Goal: Book appointment/travel/reservation

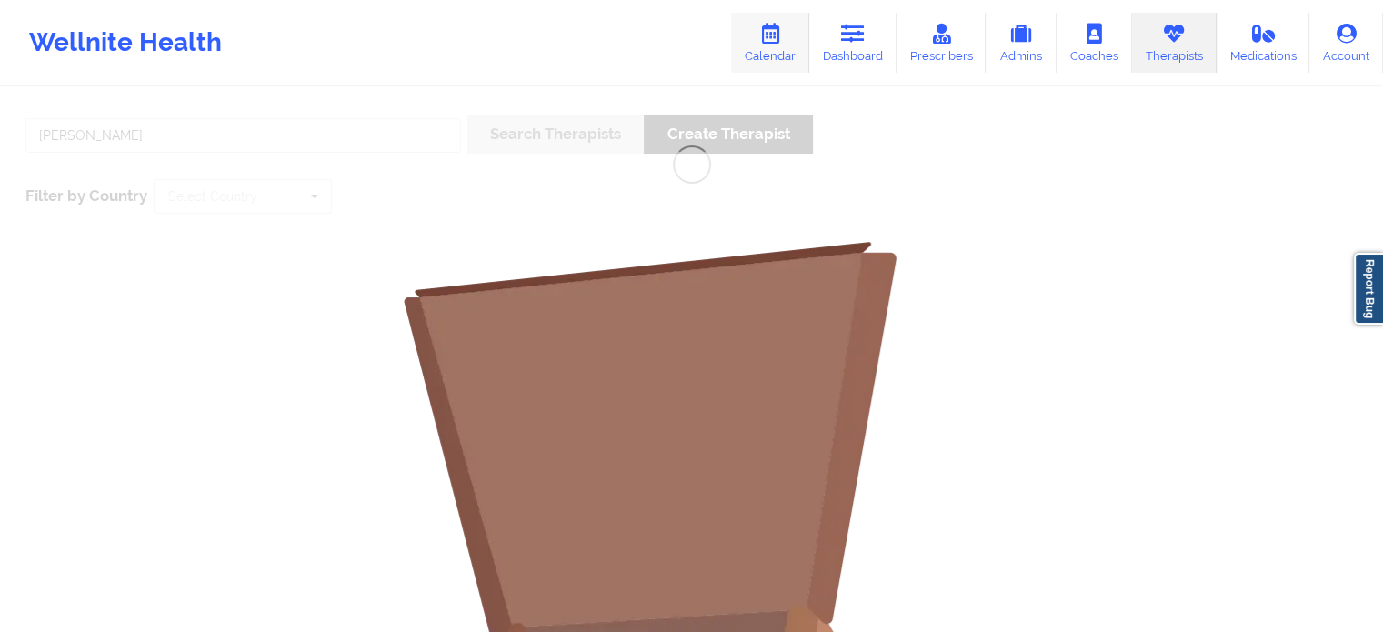
click at [769, 50] on link "Calendar" at bounding box center [770, 43] width 78 height 60
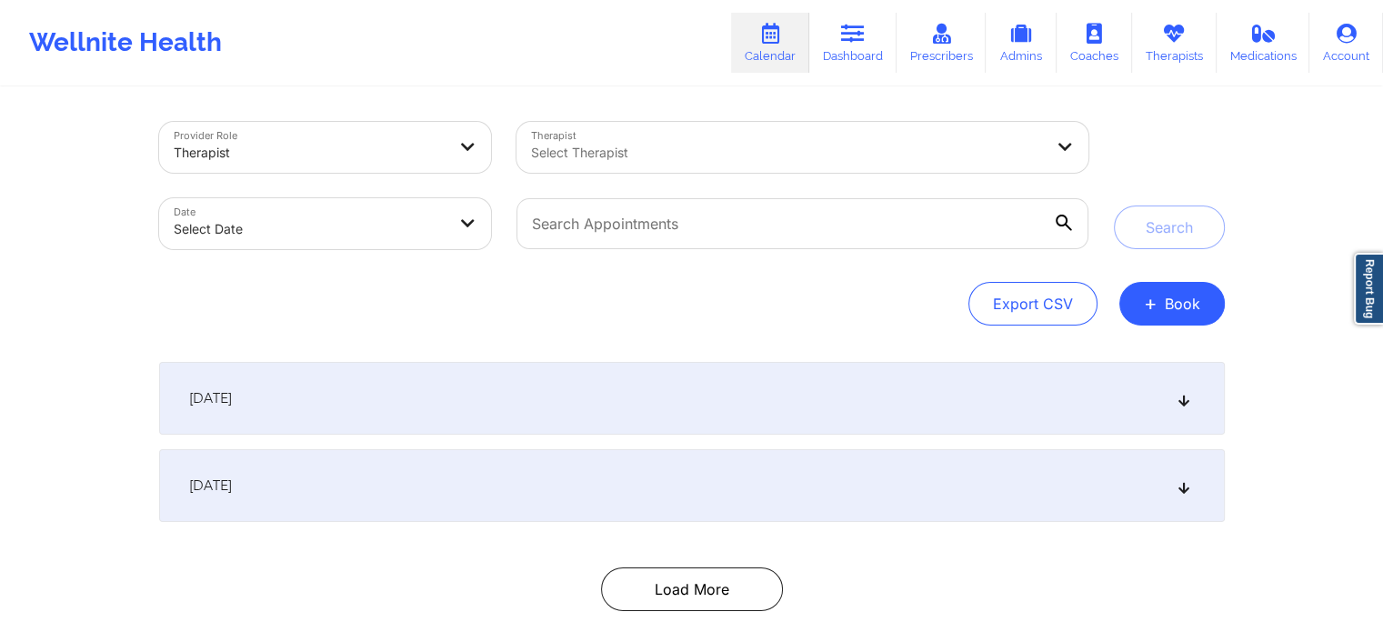
click at [591, 156] on div at bounding box center [787, 153] width 512 height 22
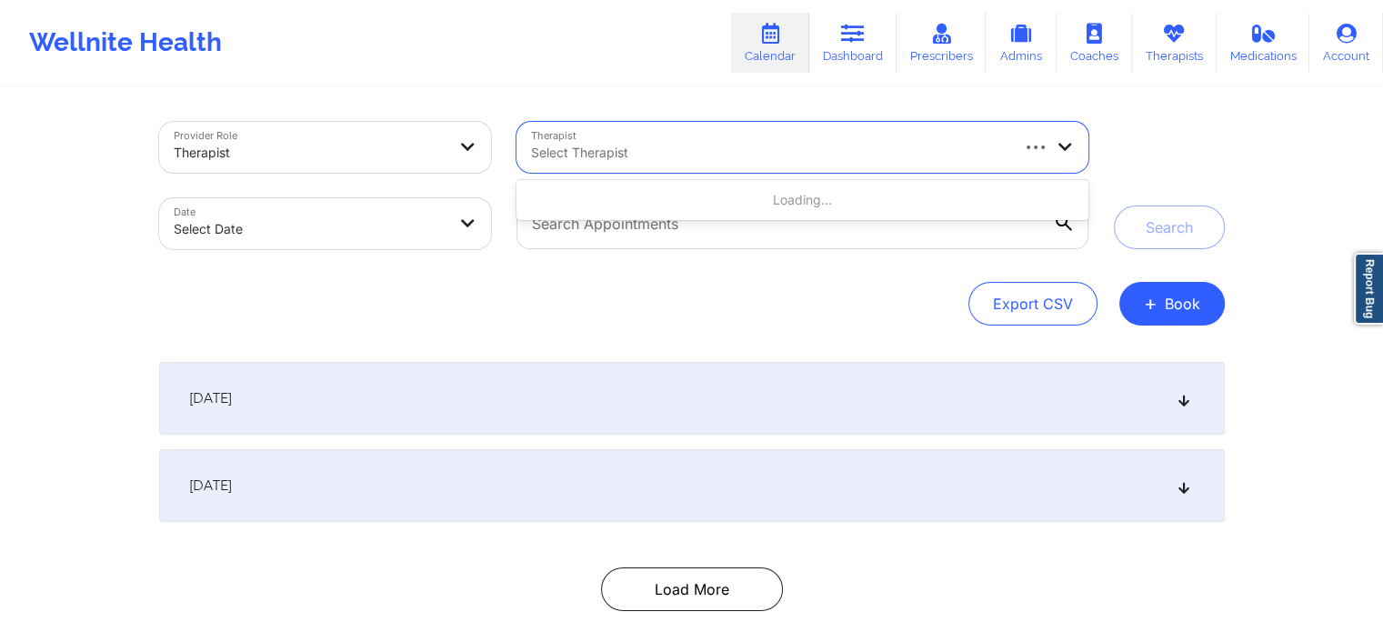
drag, startPoint x: 786, startPoint y: 327, endPoint x: 855, endPoint y: 344, distance: 71.0
click at [786, 328] on div "Provider Role Therapist Therapist Use Up and Down to choose options, press Ente…" at bounding box center [691, 372] width 1091 height 567
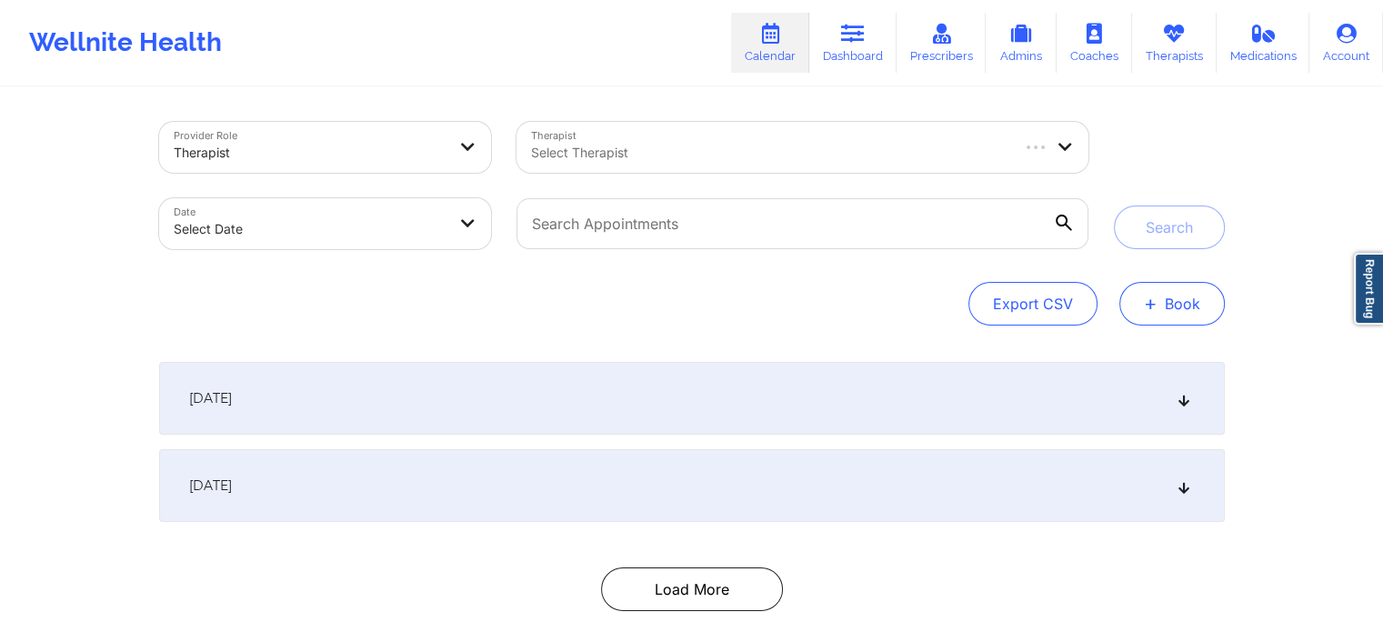
click at [1195, 301] on button "+ Book" at bounding box center [1171, 304] width 105 height 44
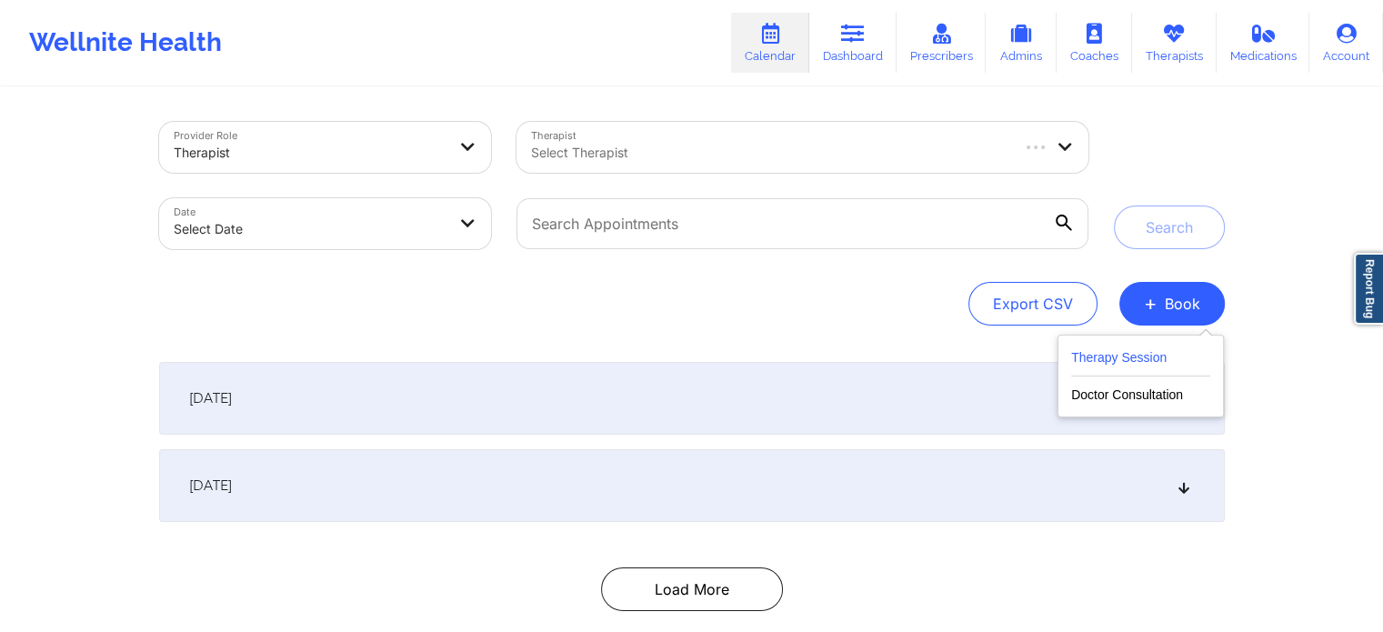
click at [1079, 361] on button "Therapy Session" at bounding box center [1140, 361] width 139 height 30
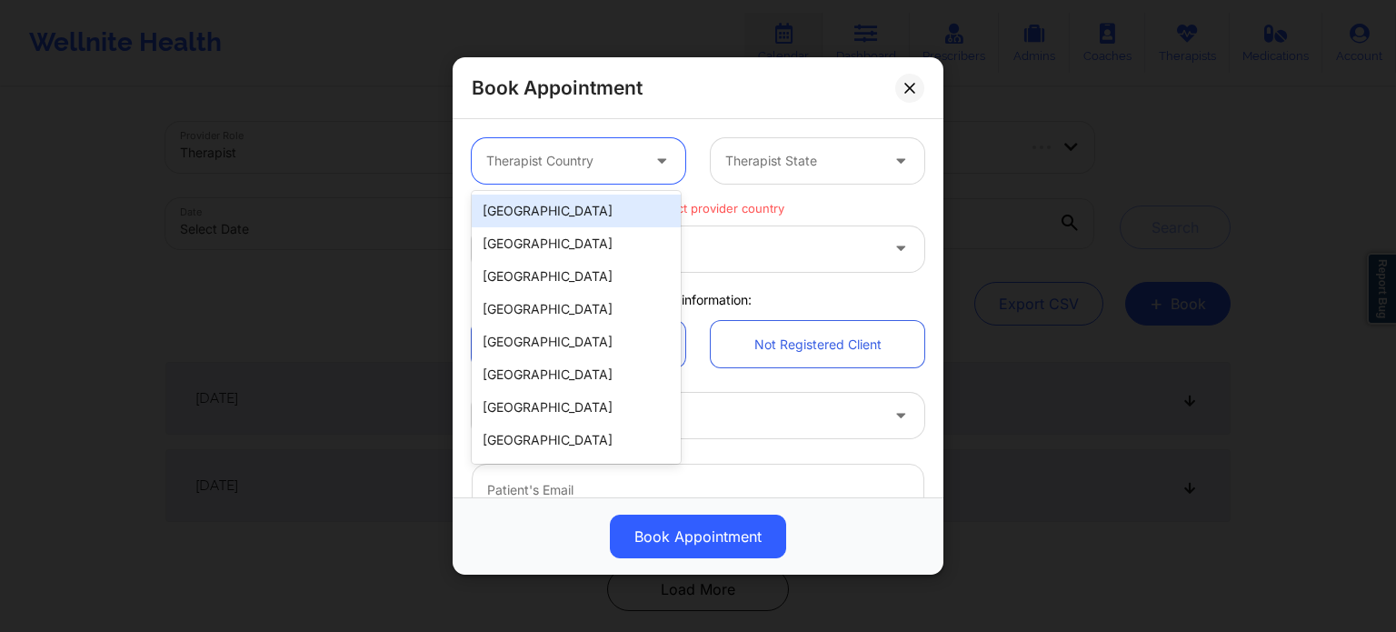
click at [528, 163] on div at bounding box center [563, 161] width 154 height 22
click at [540, 212] on div "[GEOGRAPHIC_DATA]" at bounding box center [576, 211] width 209 height 33
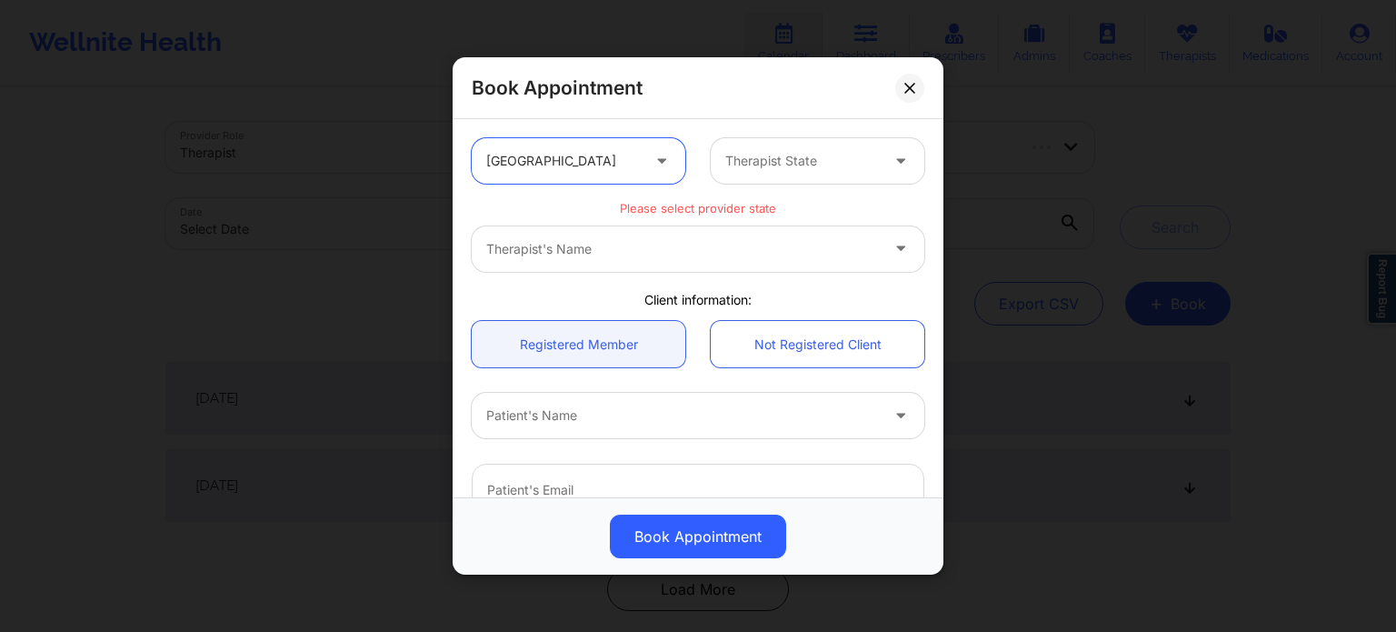
click at [811, 145] on div "Therapist State" at bounding box center [796, 160] width 170 height 45
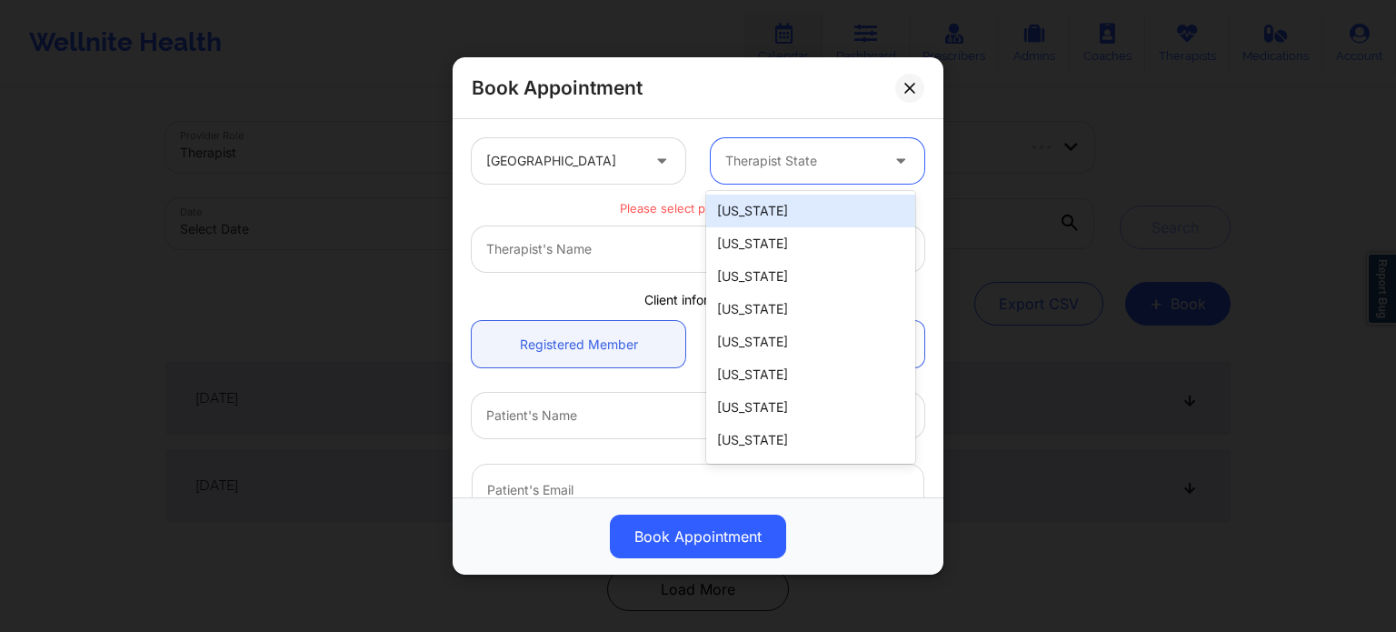
type input "f"
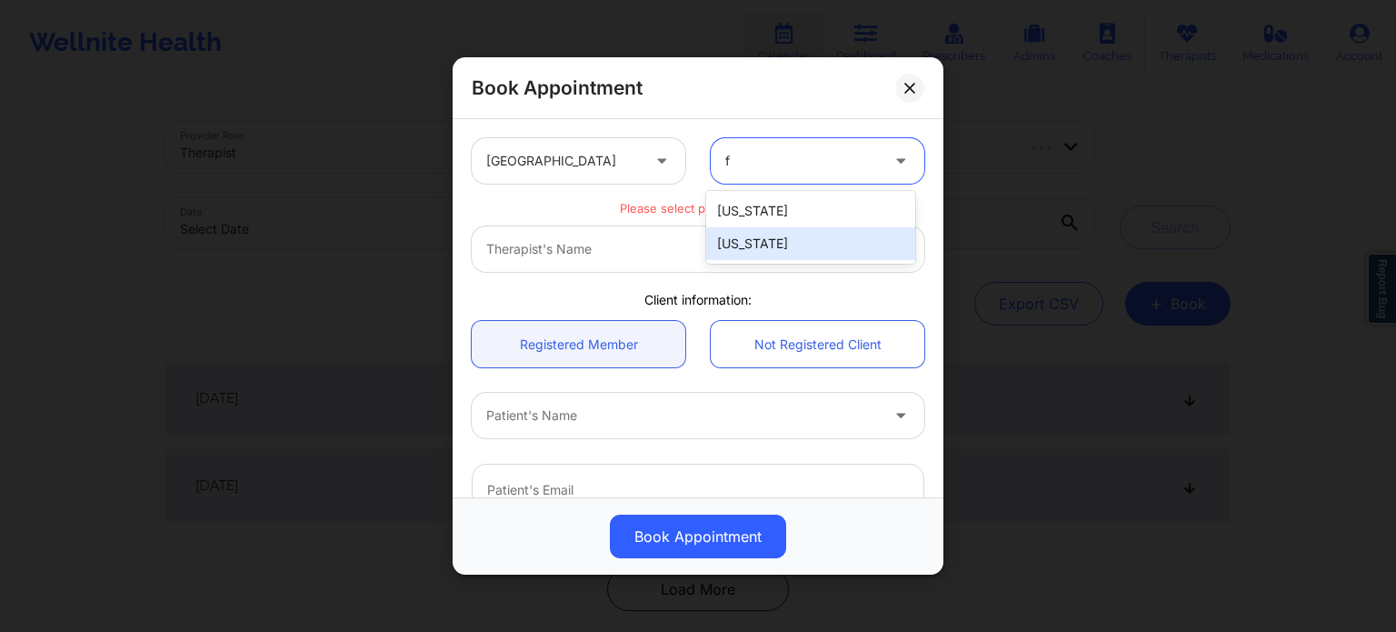
click at [775, 246] on div "[US_STATE]" at bounding box center [810, 243] width 209 height 33
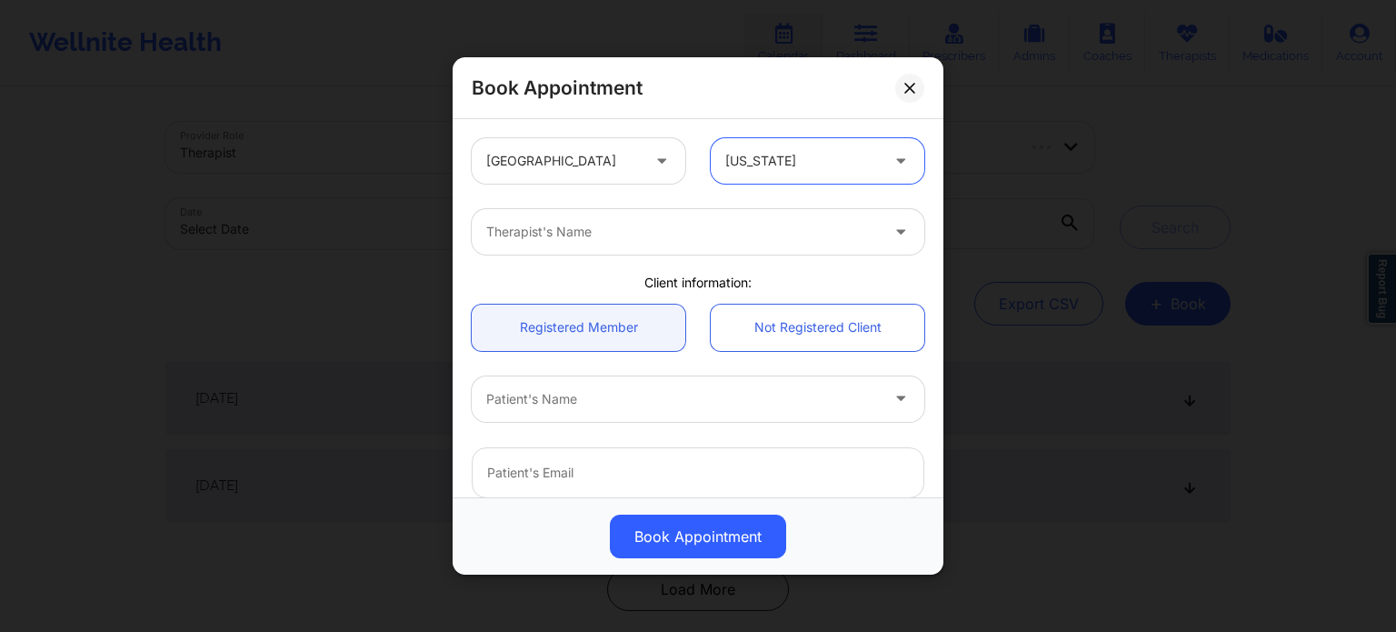
click at [622, 241] on div at bounding box center [682, 232] width 393 height 22
click at [662, 226] on div at bounding box center [664, 232] width 356 height 22
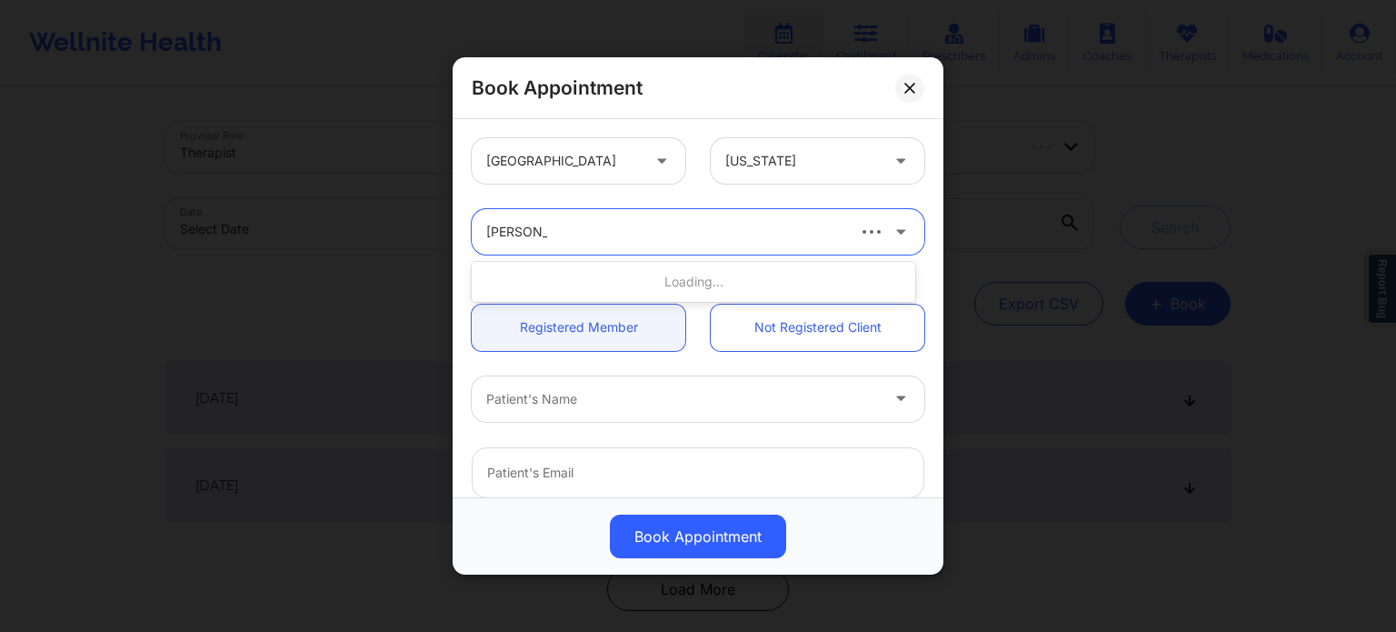
type input "[PERSON_NAME]"
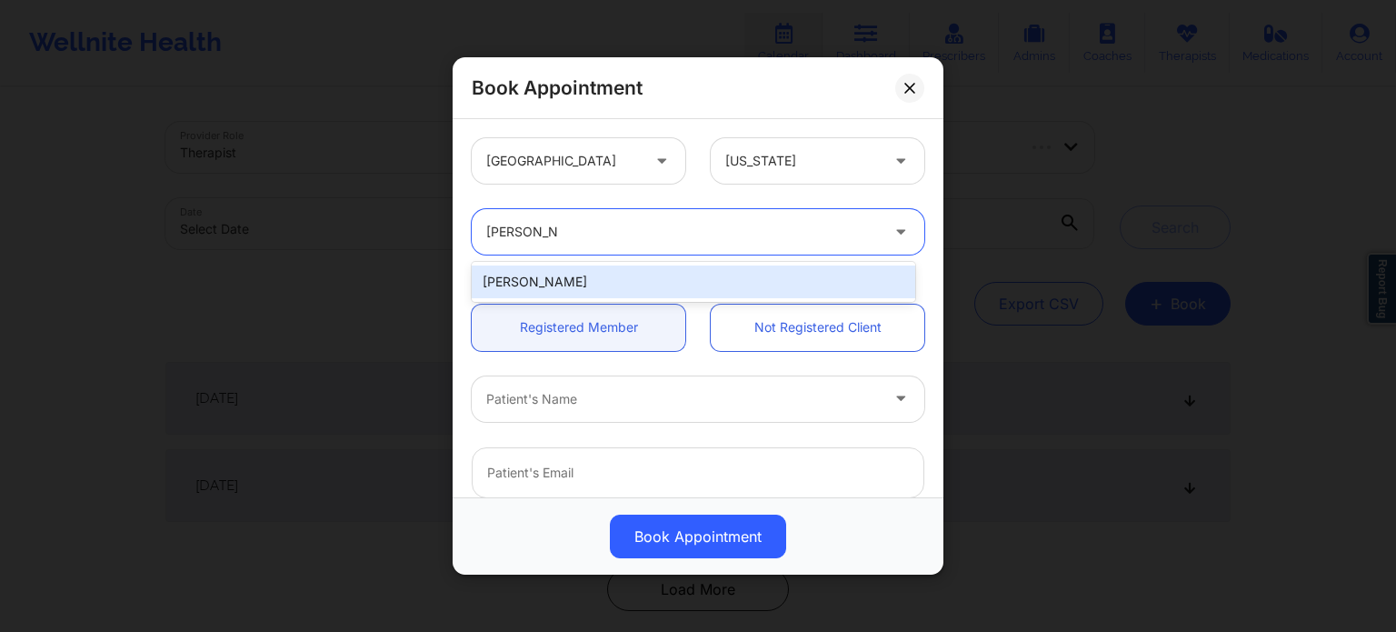
click at [542, 295] on div "[PERSON_NAME]" at bounding box center [694, 281] width 444 height 33
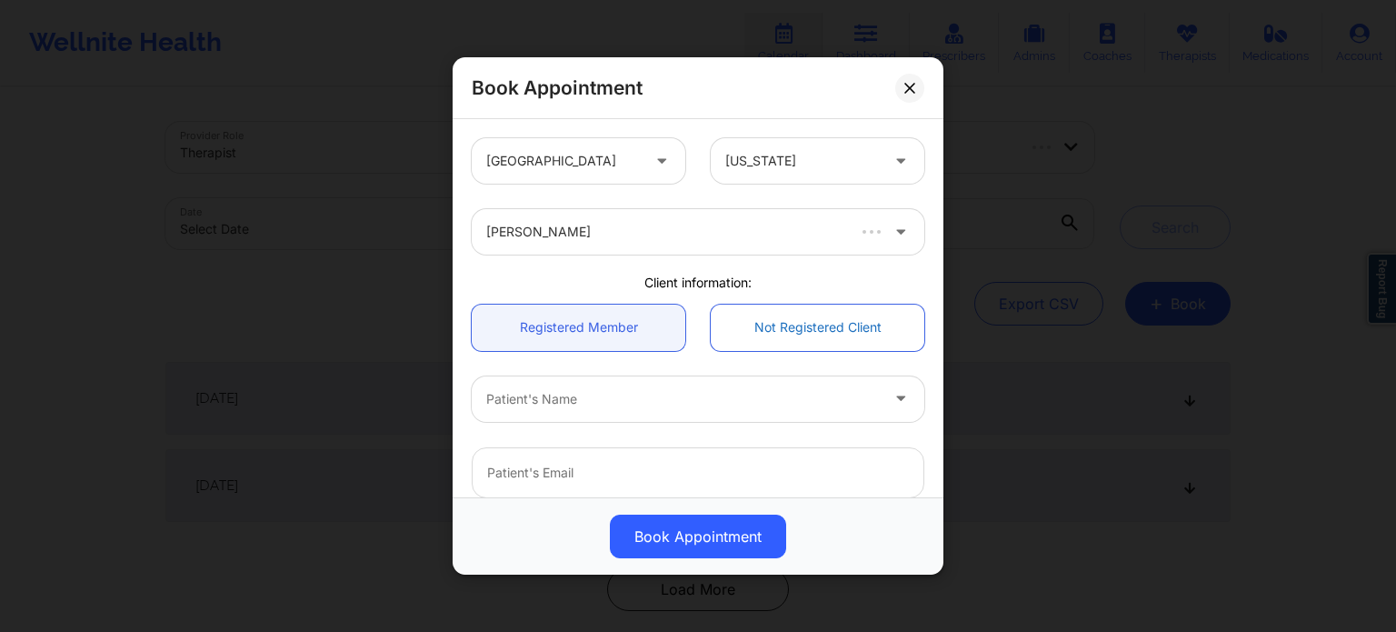
click at [780, 321] on link "Not Registered Client" at bounding box center [818, 328] width 214 height 46
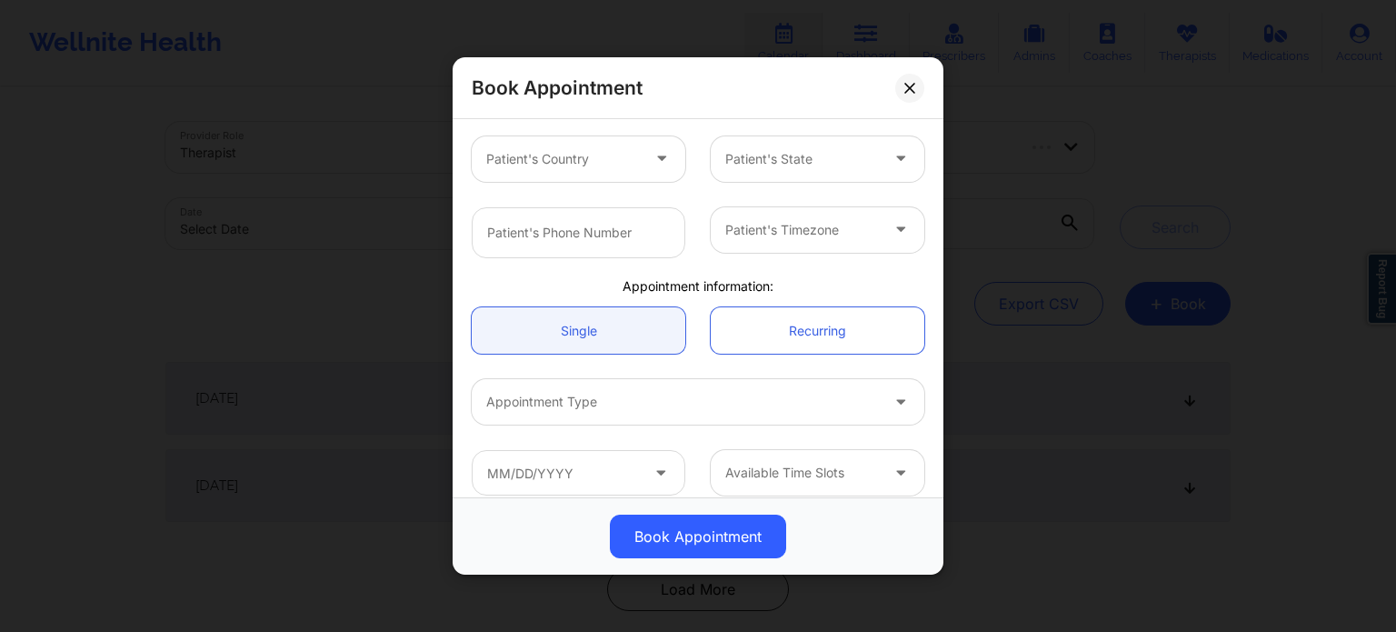
scroll to position [410, 0]
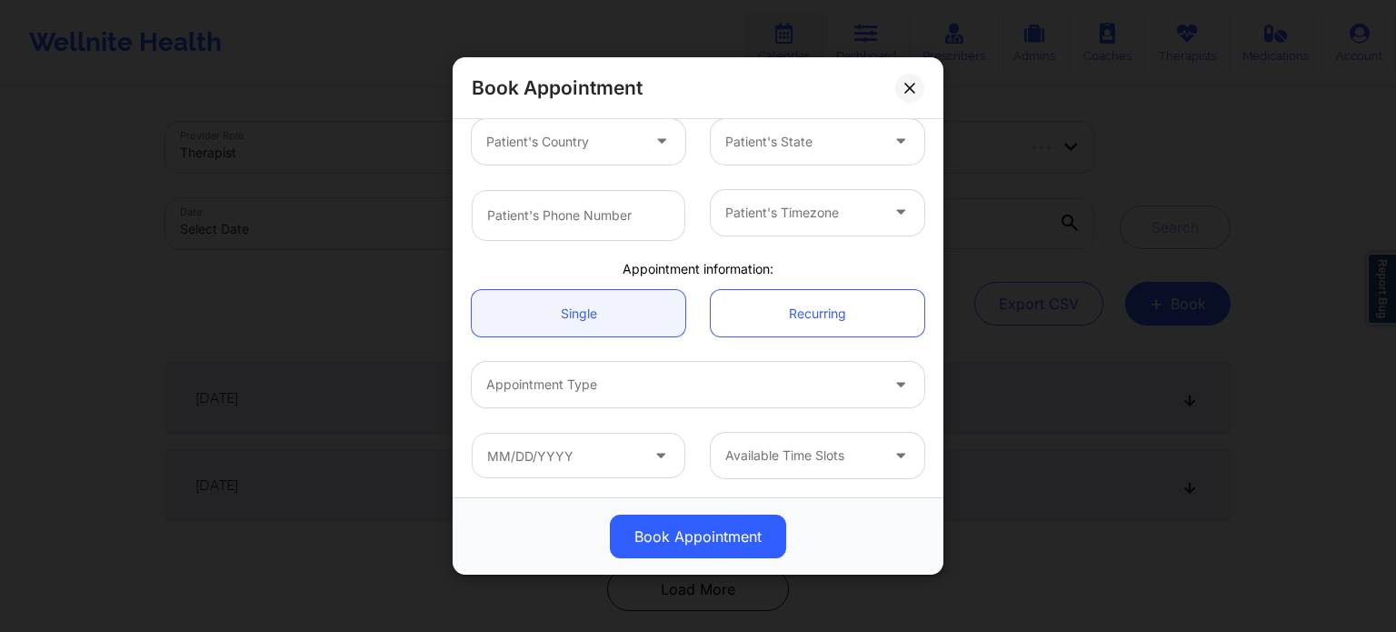
click at [644, 388] on div at bounding box center [682, 385] width 393 height 22
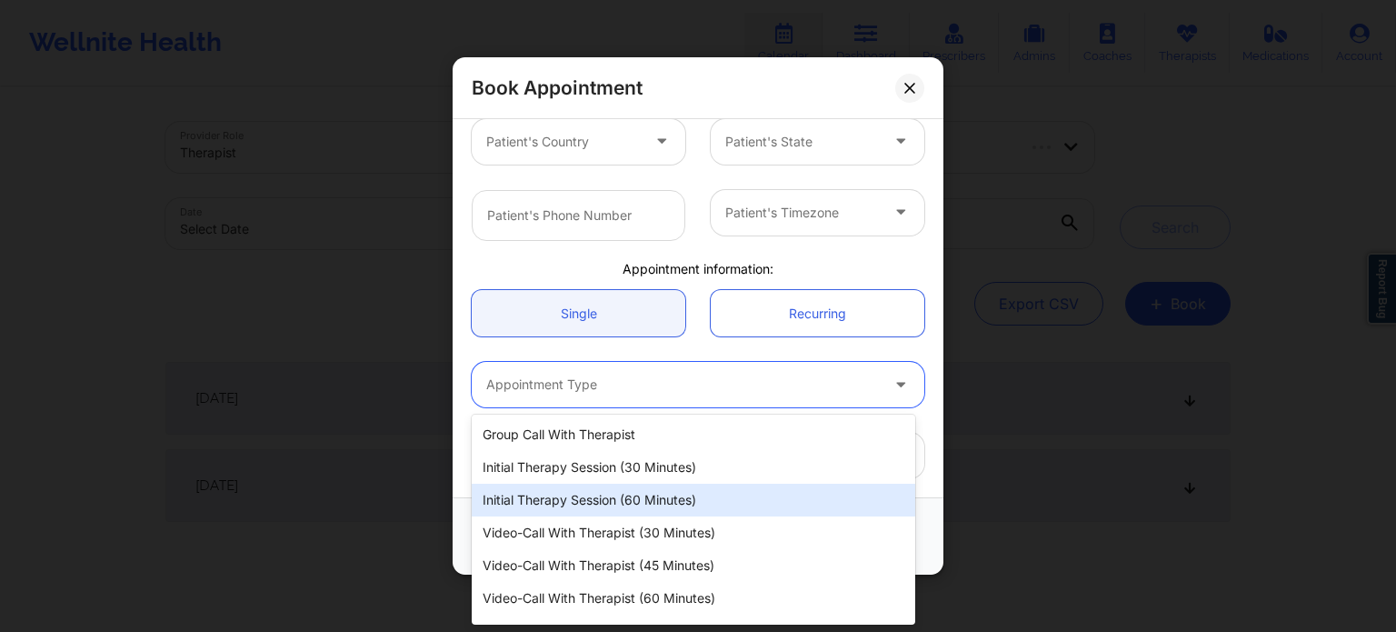
click at [658, 504] on div "Initial Therapy Session (60 minutes)" at bounding box center [694, 500] width 444 height 33
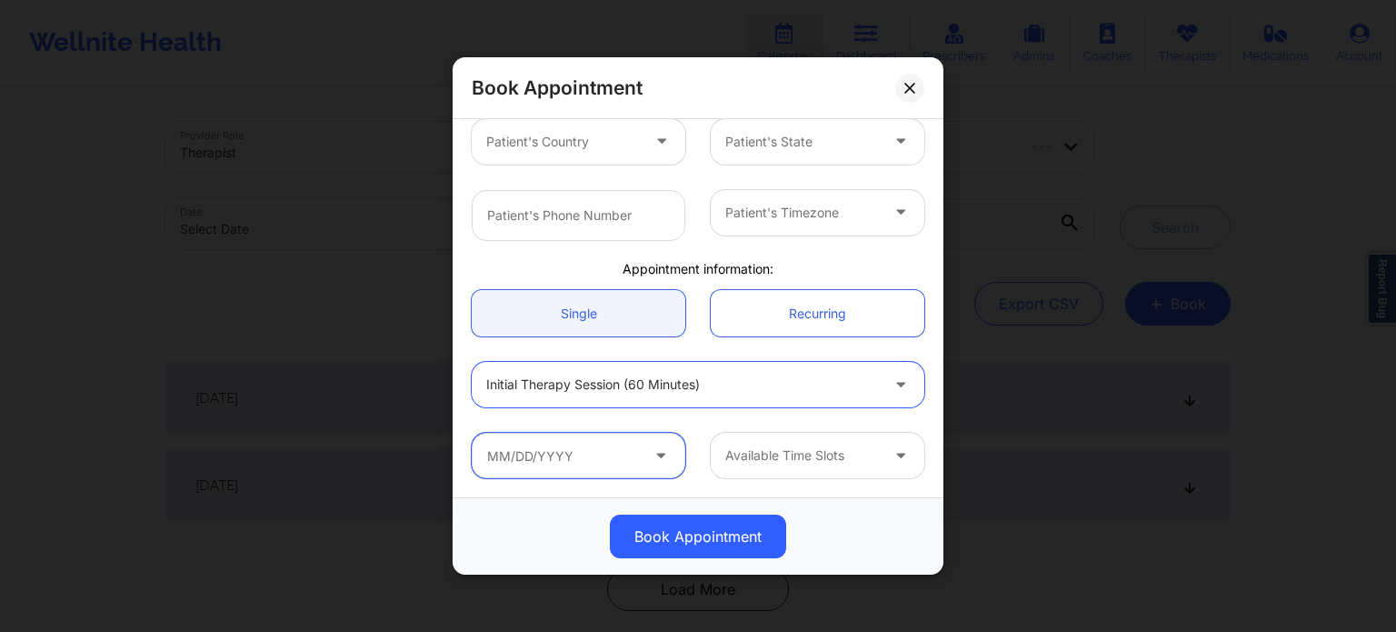
click at [625, 452] on input "text" at bounding box center [579, 455] width 214 height 45
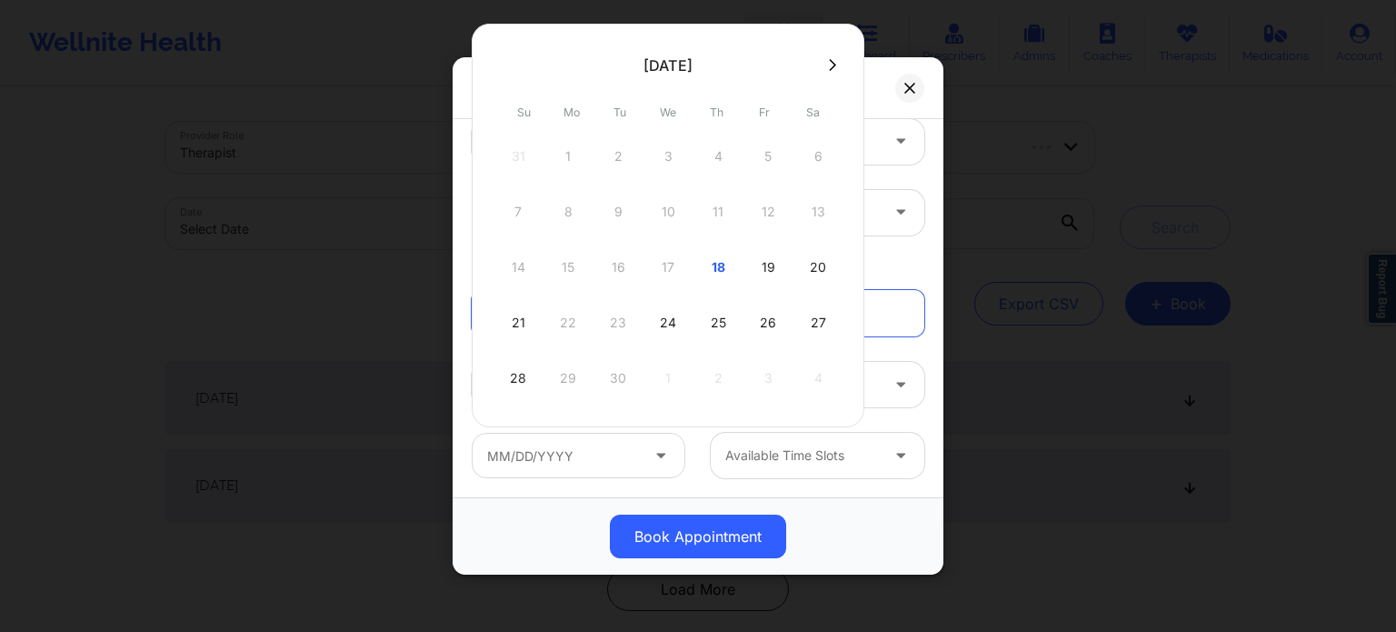
click at [808, 265] on div "20" at bounding box center [817, 267] width 45 height 51
type input "[DATE]"
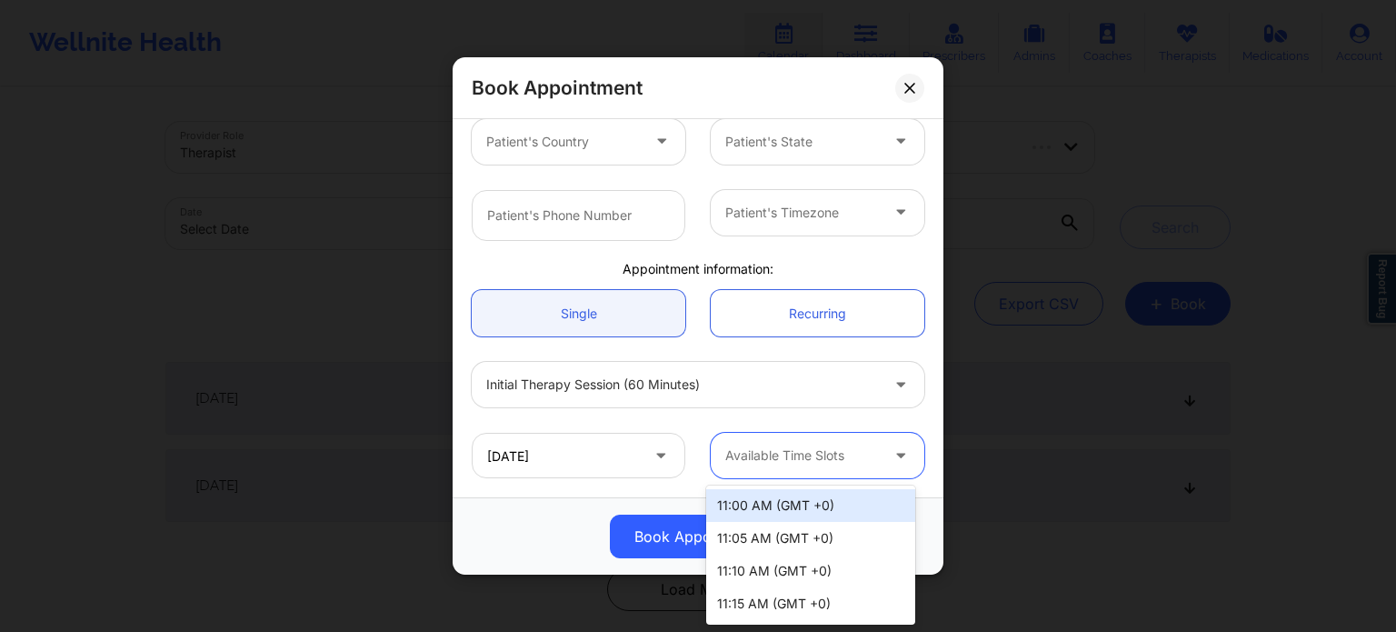
click at [782, 447] on div at bounding box center [802, 455] width 154 height 22
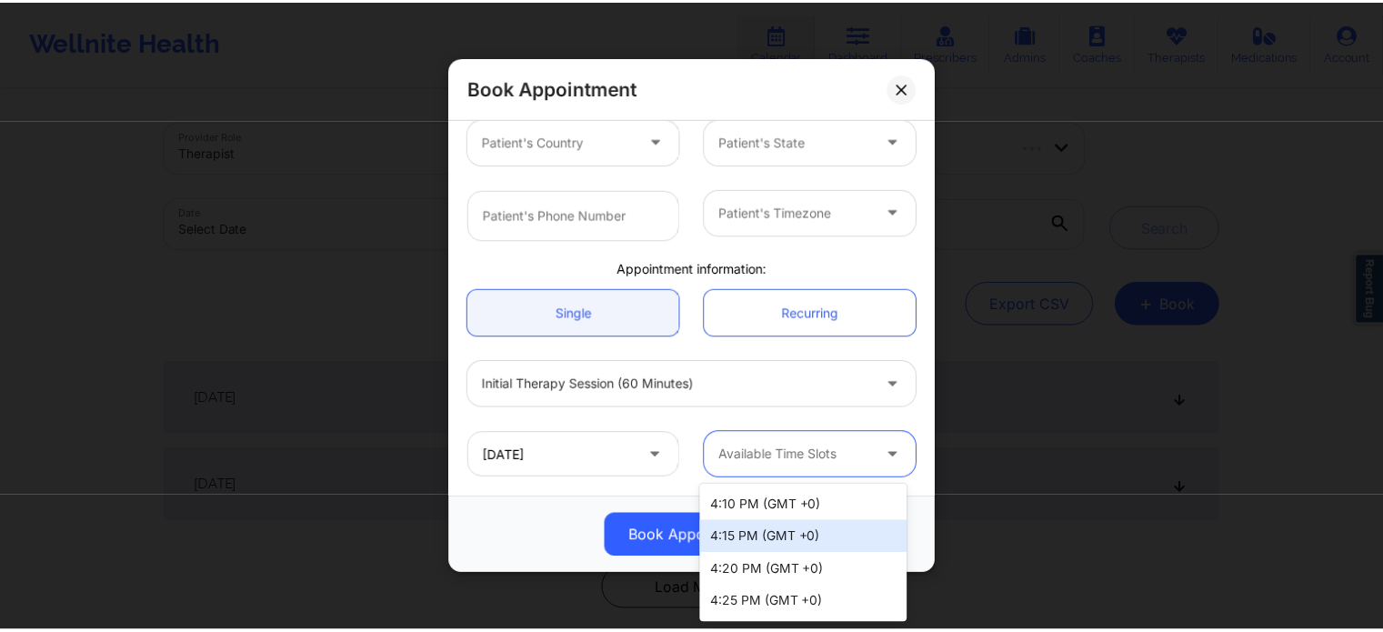
scroll to position [1908, 0]
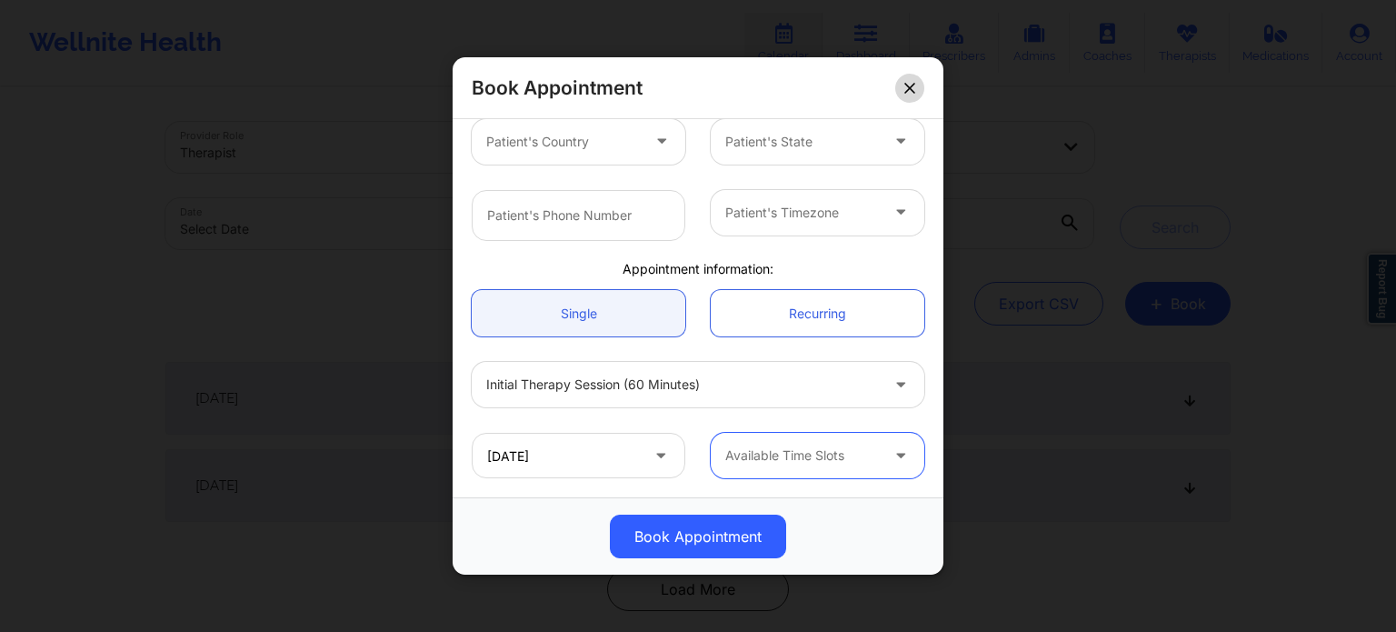
click at [909, 85] on icon at bounding box center [909, 88] width 11 height 11
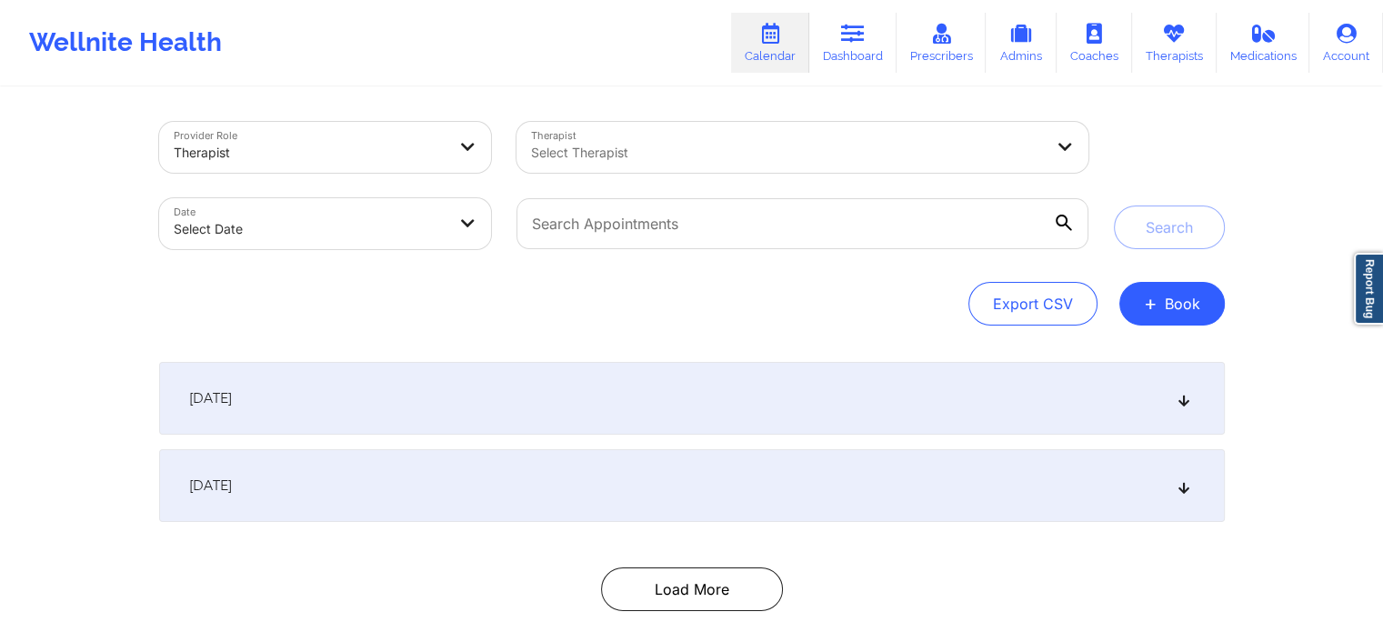
click at [766, 36] on icon at bounding box center [770, 34] width 24 height 20
select select "2025-8"
select select "2025-9"
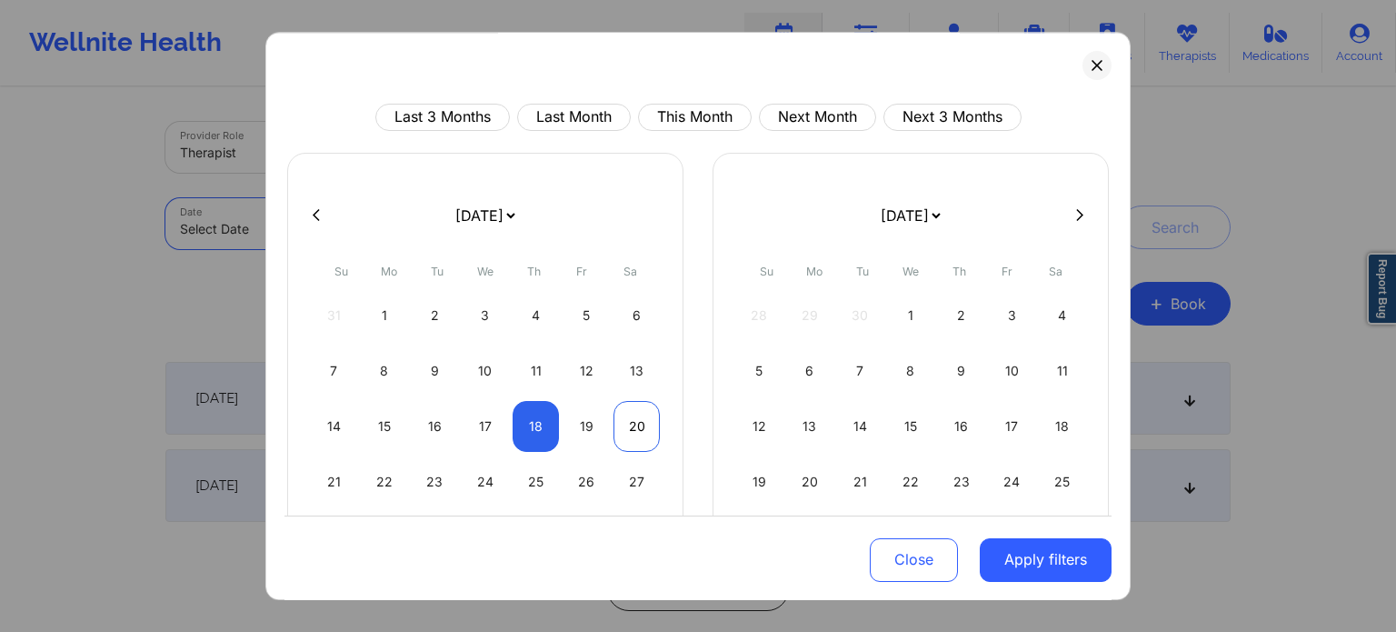
click at [629, 424] on div "20" at bounding box center [637, 426] width 46 height 51
select select "2025-8"
select select "2025-9"
select select "2025-8"
select select "2025-9"
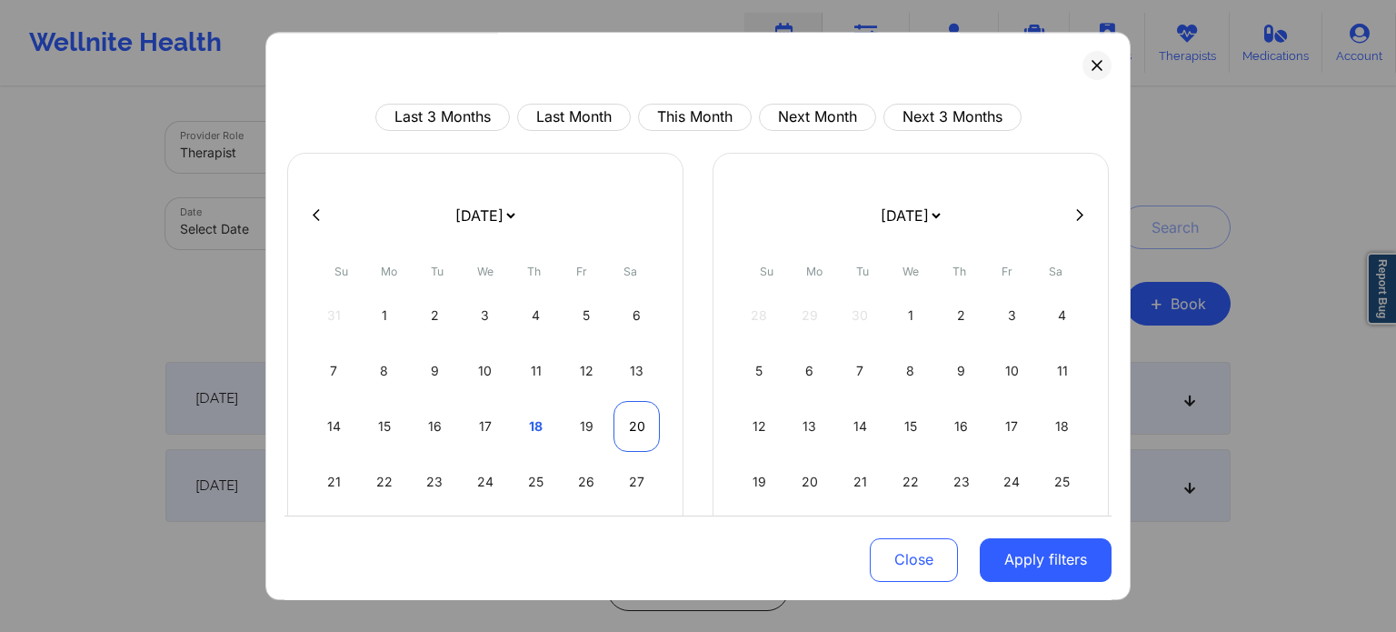
click at [635, 417] on div "20" at bounding box center [637, 426] width 46 height 51
select select "2025-8"
select select "2025-9"
click at [1066, 550] on button "Apply filters" at bounding box center [1046, 559] width 132 height 44
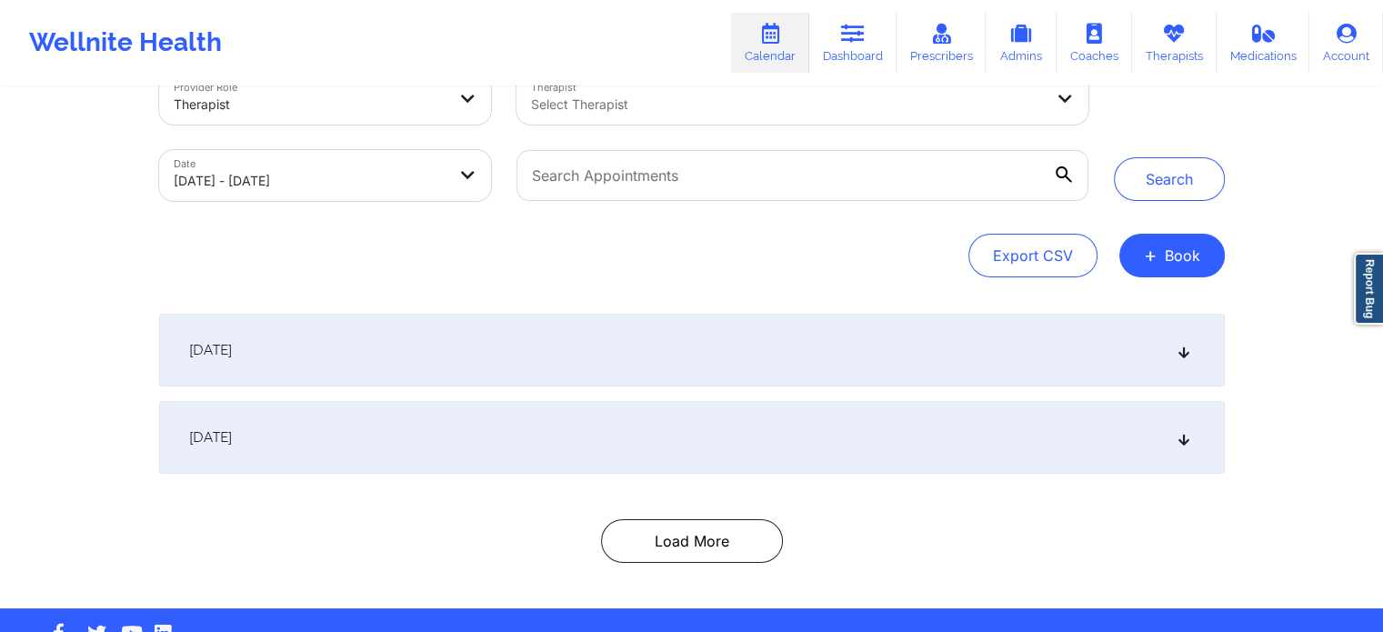
scroll to position [0, 0]
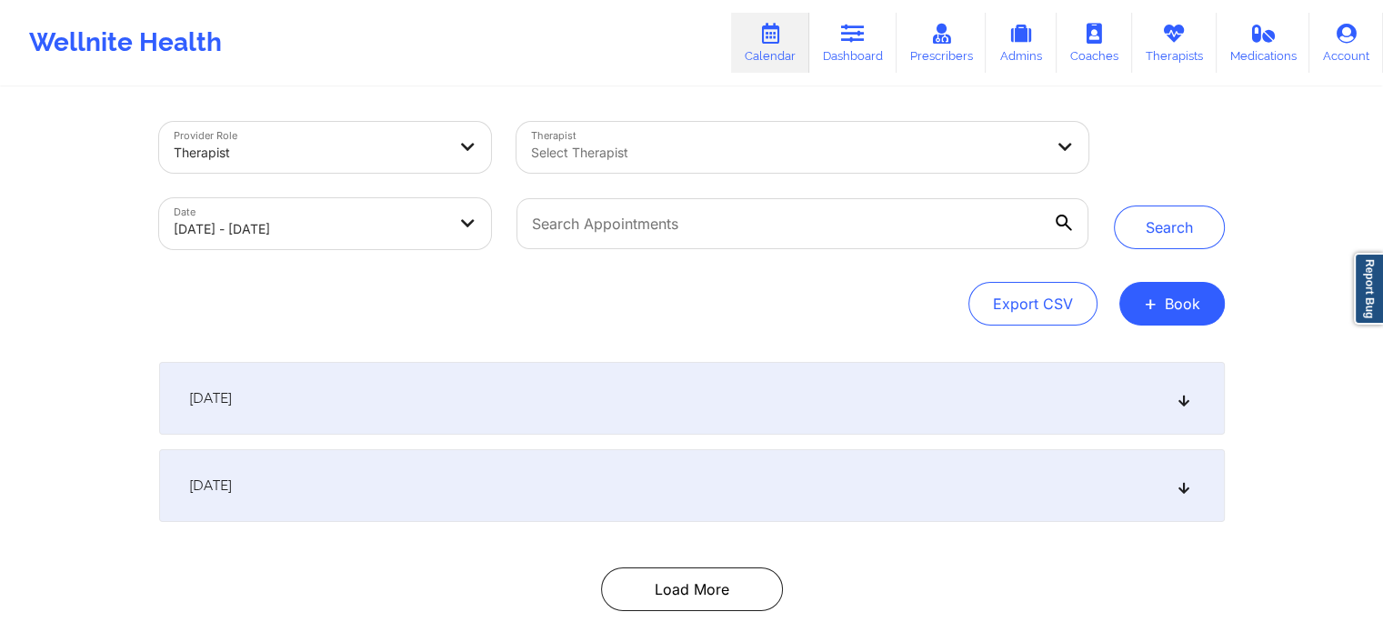
click at [665, 159] on div at bounding box center [787, 153] width 512 height 22
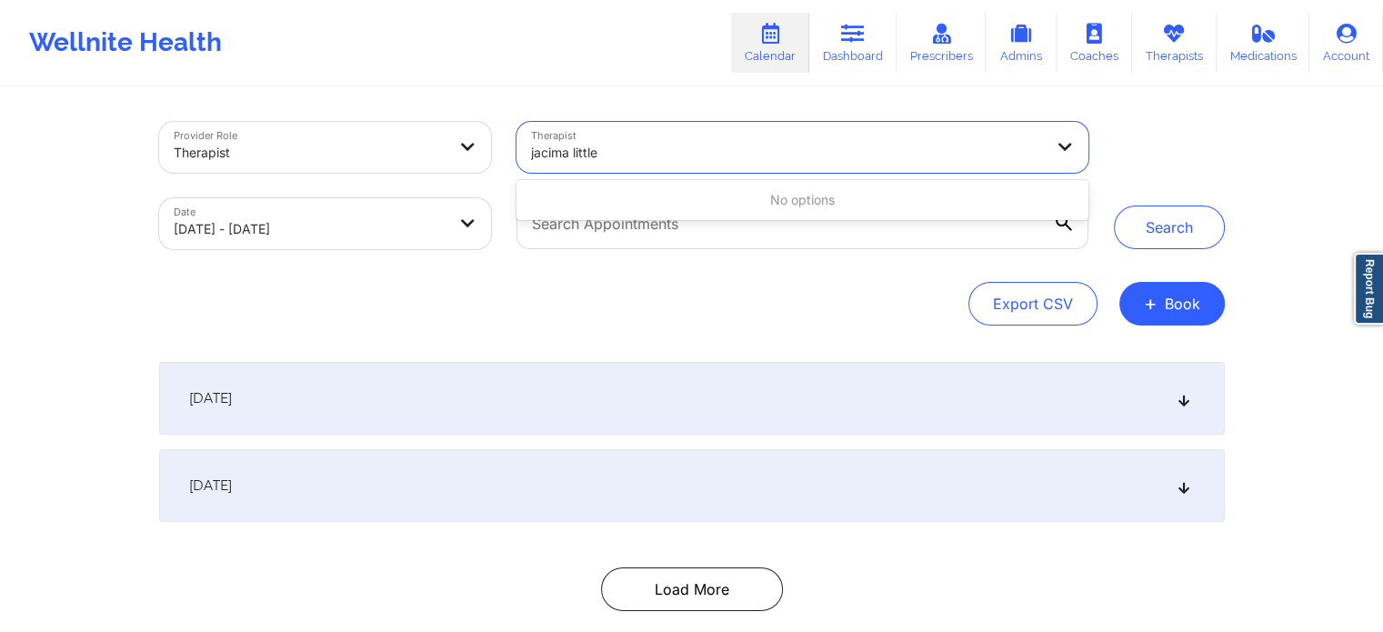
click at [560, 154] on input "jacima little" at bounding box center [566, 153] width 70 height 18
type input "[PERSON_NAME]"
click at [654, 144] on div at bounding box center [768, 153] width 475 height 22
click at [649, 151] on div at bounding box center [768, 153] width 475 height 22
type input "[PERSON_NAME]"
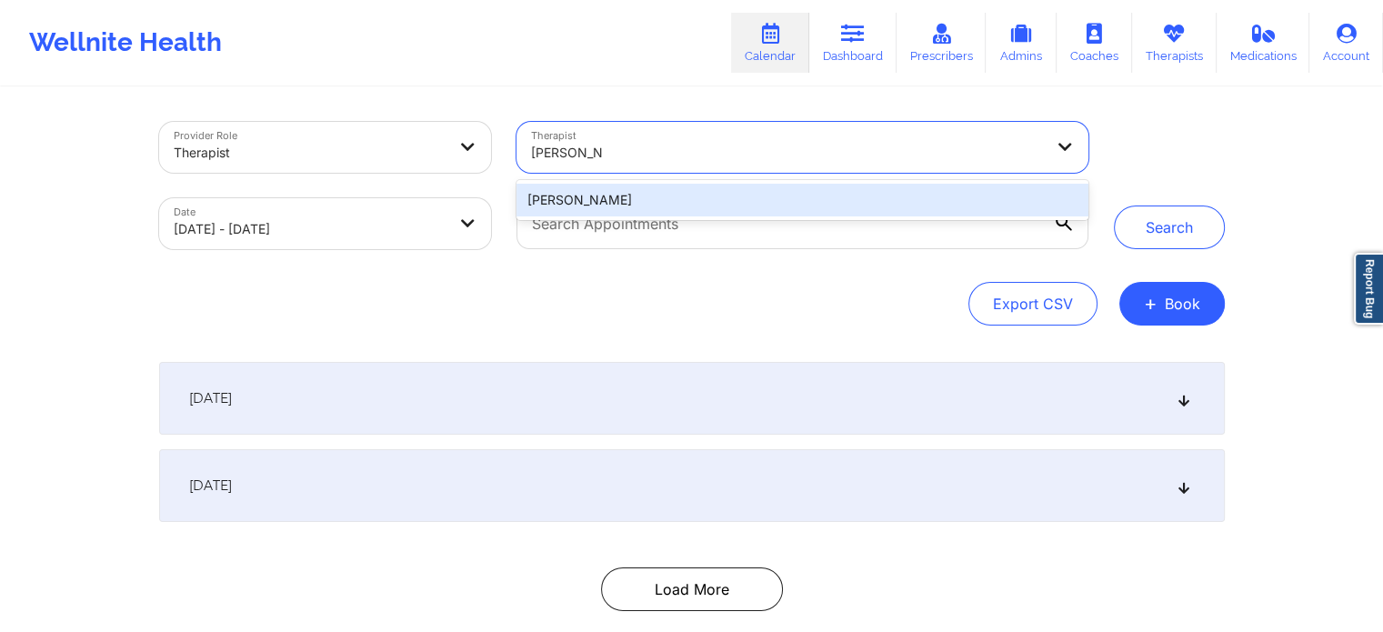
click at [631, 195] on div "[PERSON_NAME]" at bounding box center [801, 200] width 571 height 33
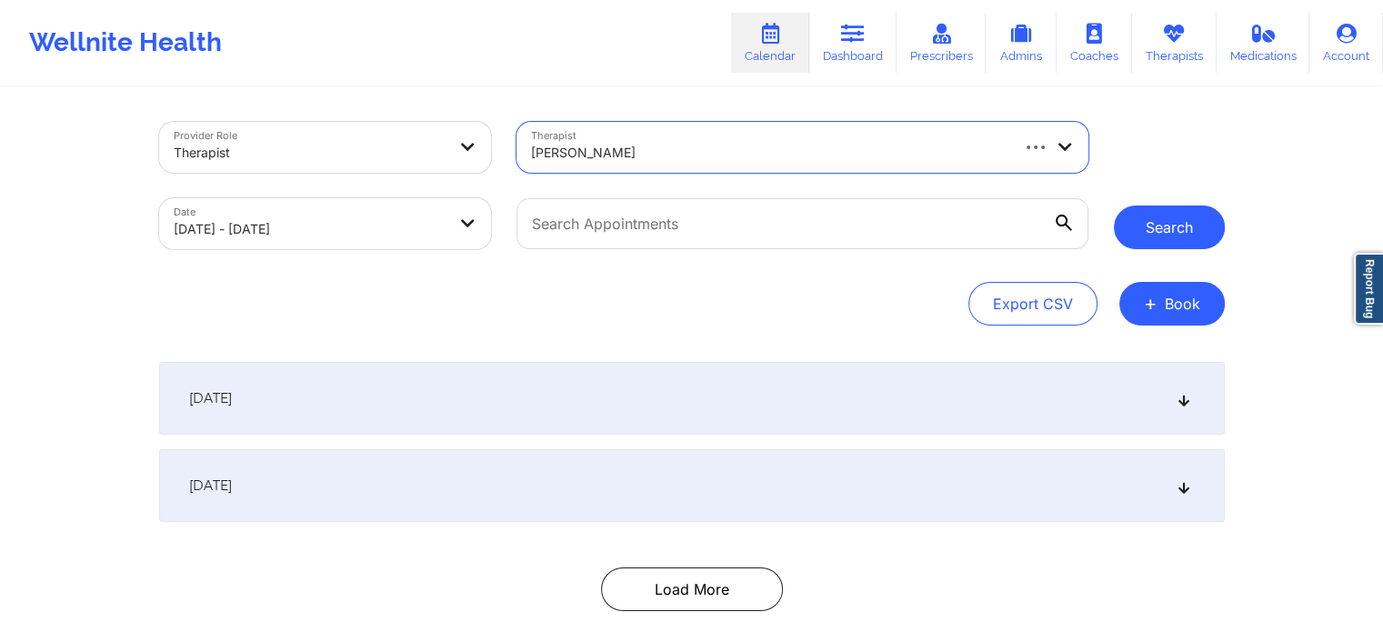
click at [1164, 213] on button "Search" at bounding box center [1169, 227] width 111 height 44
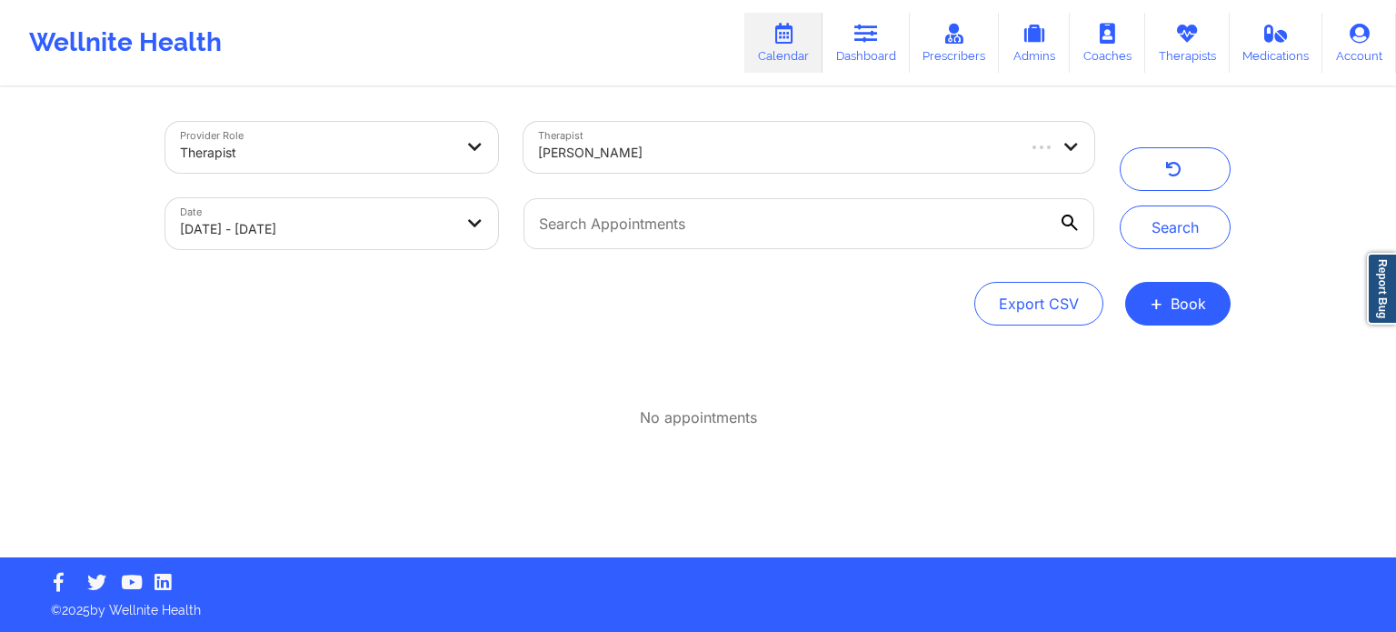
select select "2025-8"
select select "2025-9"
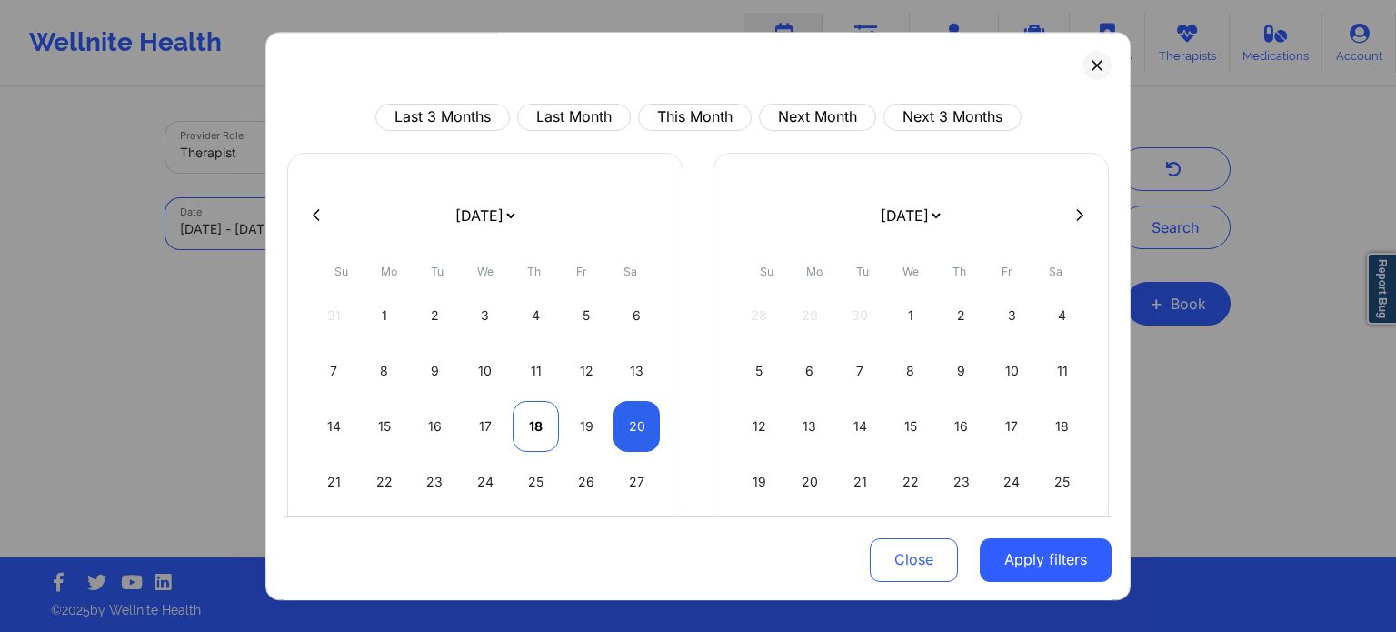
click at [524, 425] on div "18" at bounding box center [536, 426] width 46 height 51
select select "2025-8"
select select "2025-9"
select select "2025-8"
select select "2025-9"
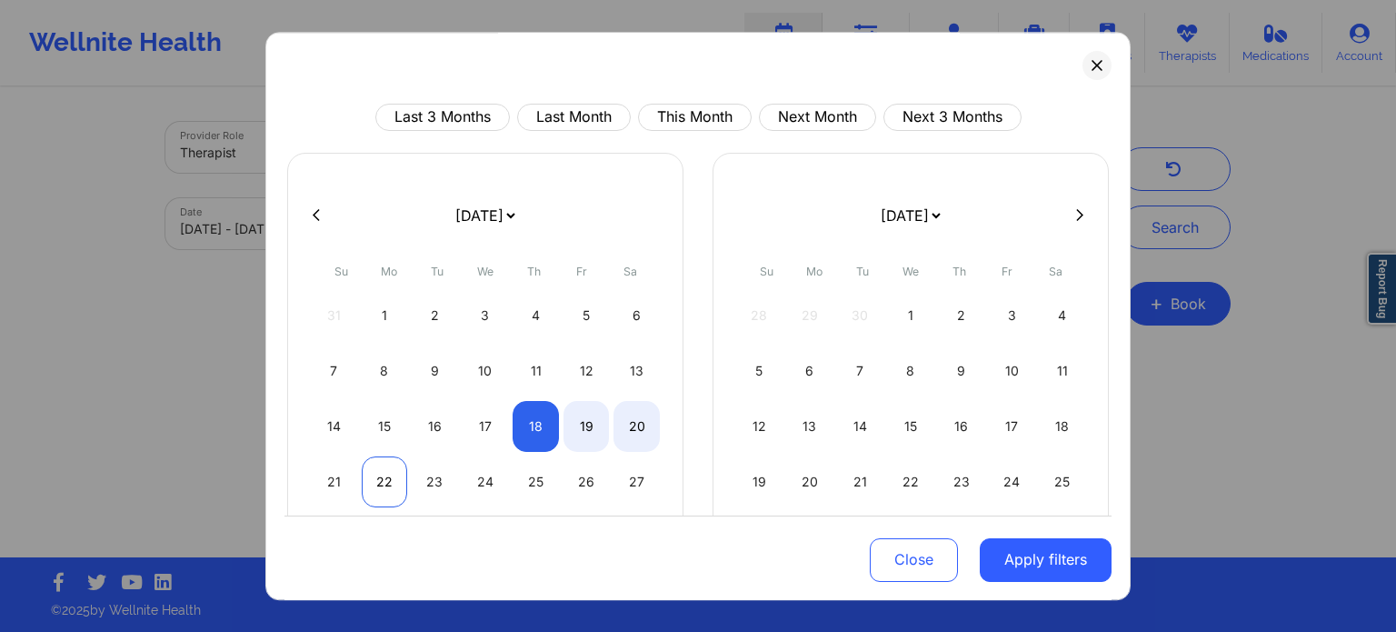
select select "2025-8"
select select "2025-9"
select select "2025-8"
select select "2025-9"
click at [335, 477] on div "21" at bounding box center [334, 481] width 46 height 51
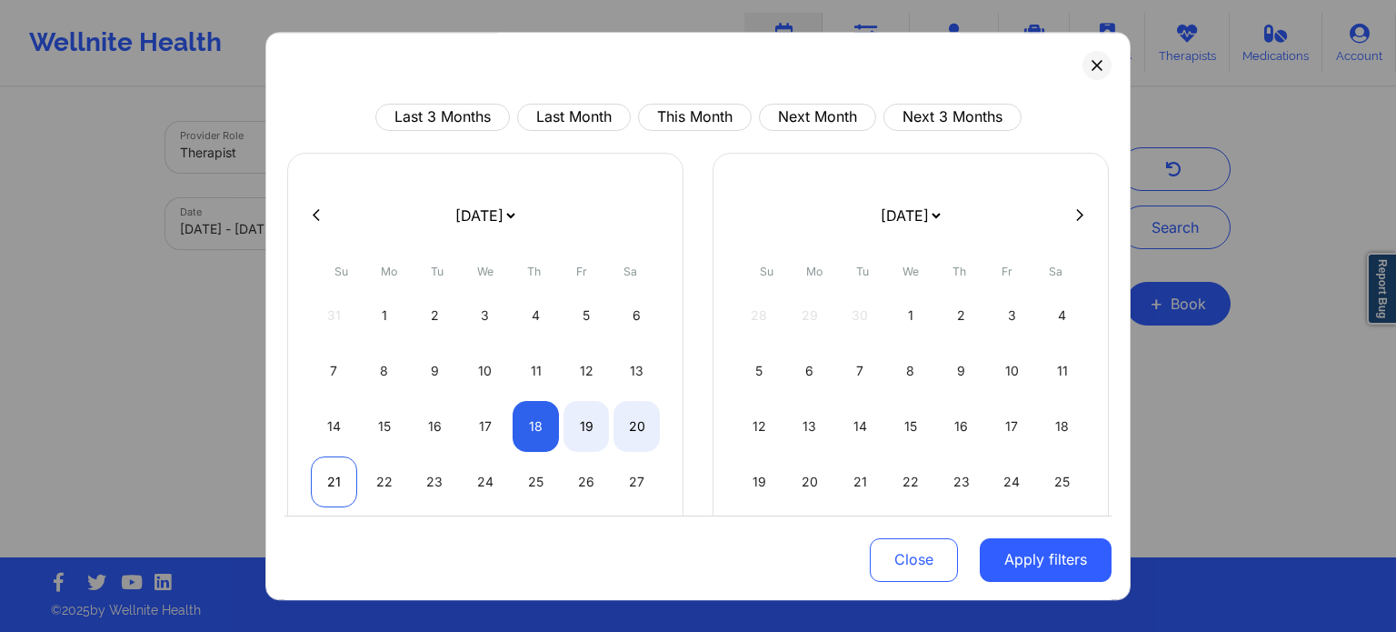
select select "2025-8"
select select "2025-9"
click at [1073, 562] on button "Apply filters" at bounding box center [1046, 559] width 132 height 44
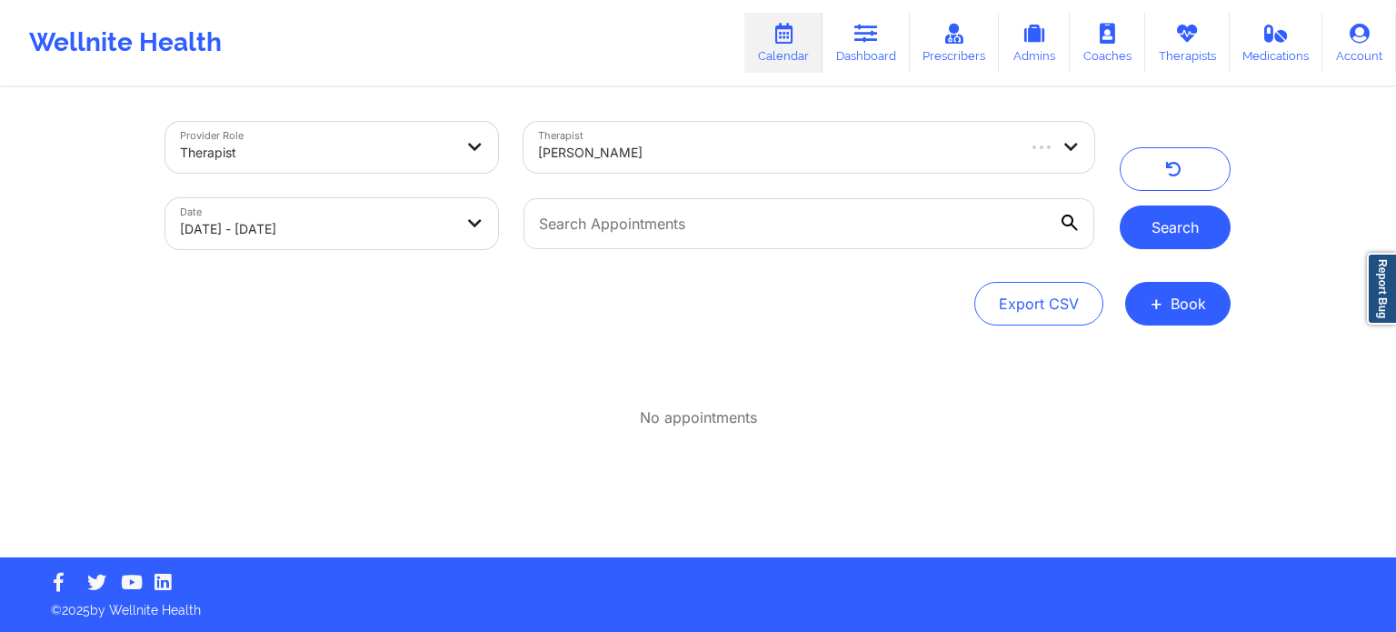
click at [1175, 230] on button "Search" at bounding box center [1175, 227] width 111 height 44
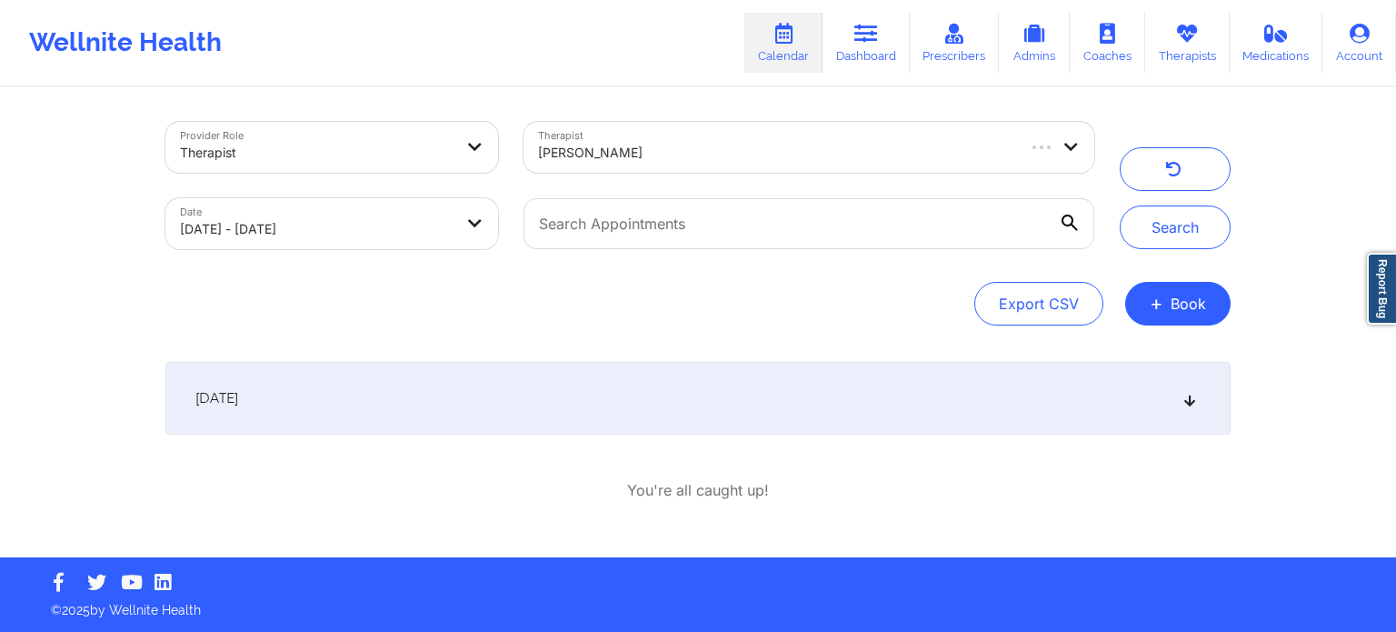
click at [605, 444] on div "[DATE] 10:00am 10:30am [DATE] [PERSON_NAME] Video-Call with Therapist [PERSON_N…" at bounding box center [697, 431] width 1065 height 139
click at [599, 422] on div "[DATE]" at bounding box center [697, 398] width 1065 height 73
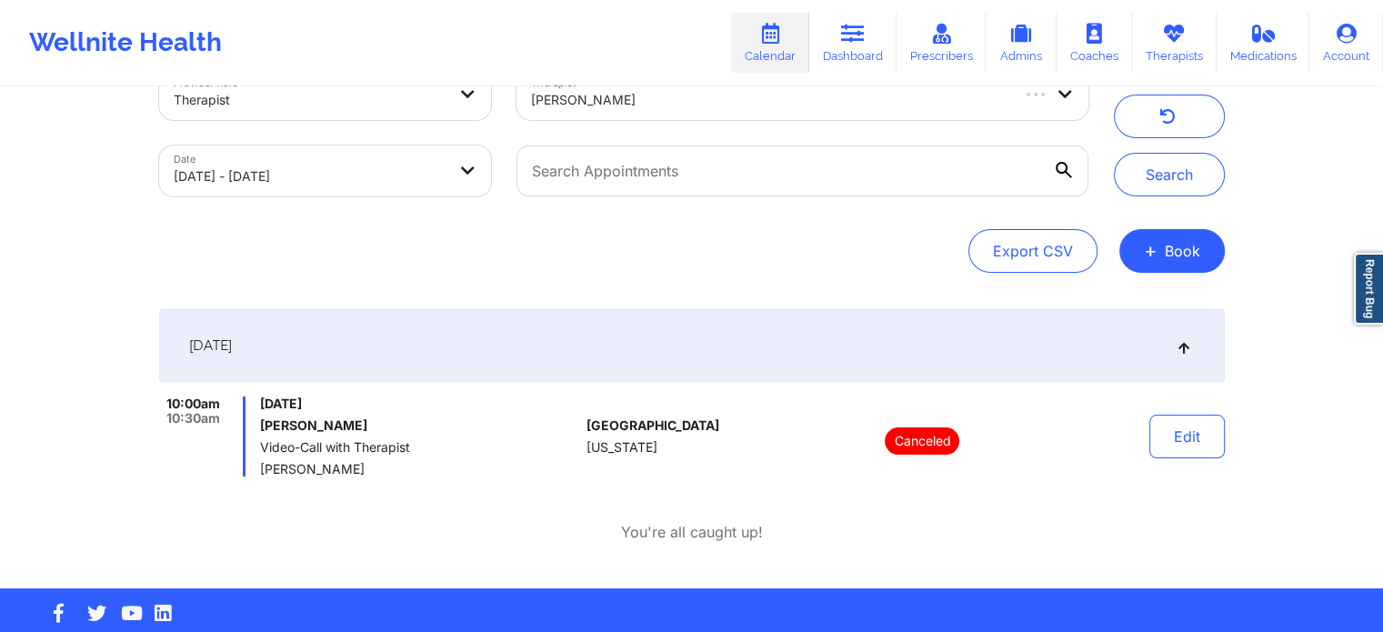
scroll to position [83, 0]
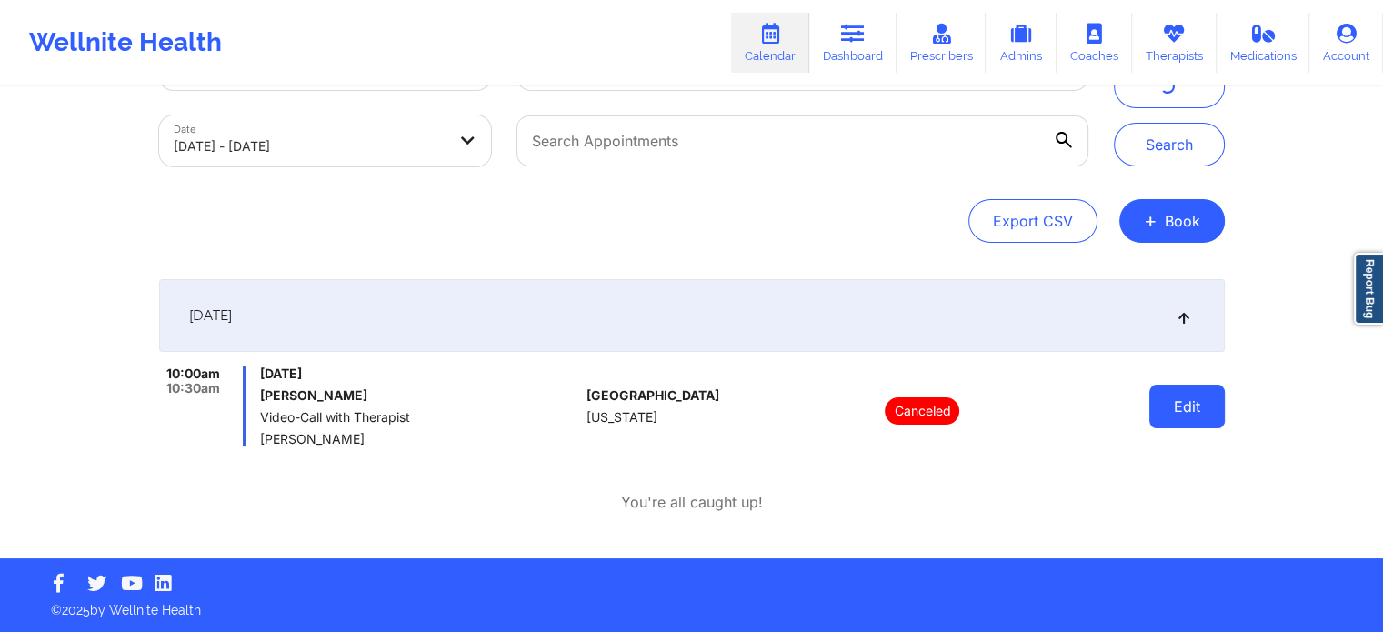
click at [1167, 406] on button "Edit" at bounding box center [1186, 407] width 75 height 44
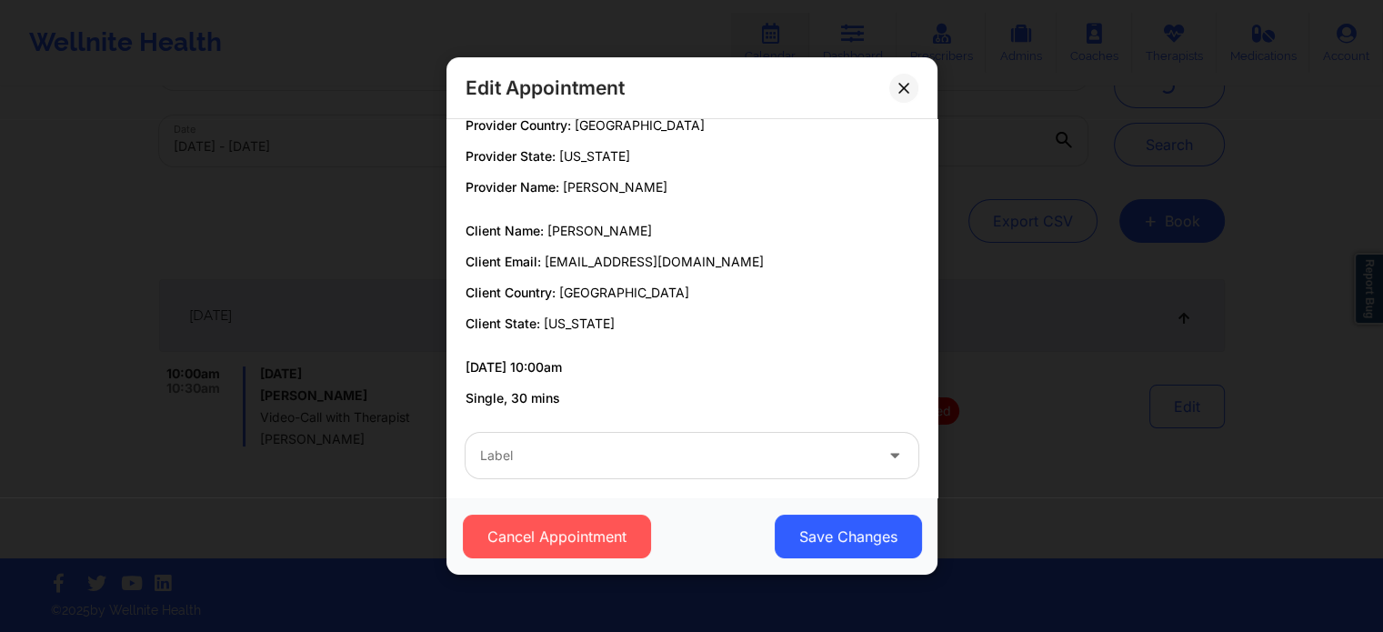
scroll to position [34, 0]
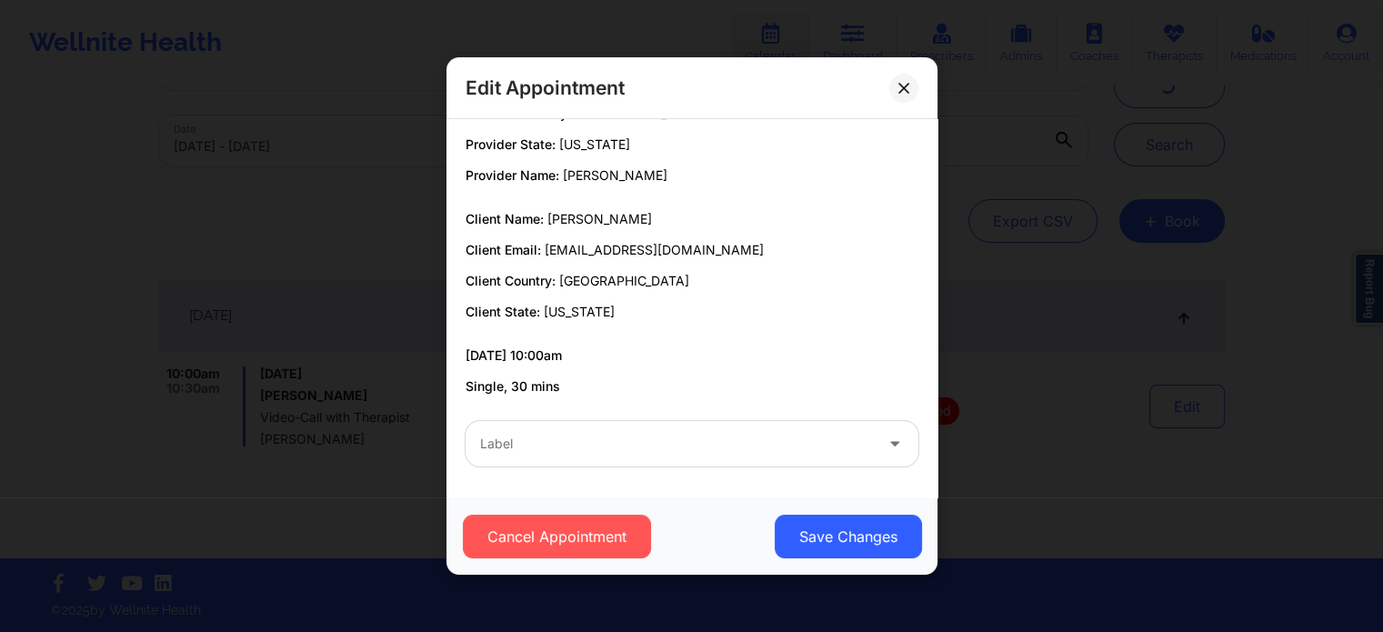
click at [571, 443] on div at bounding box center [676, 444] width 393 height 22
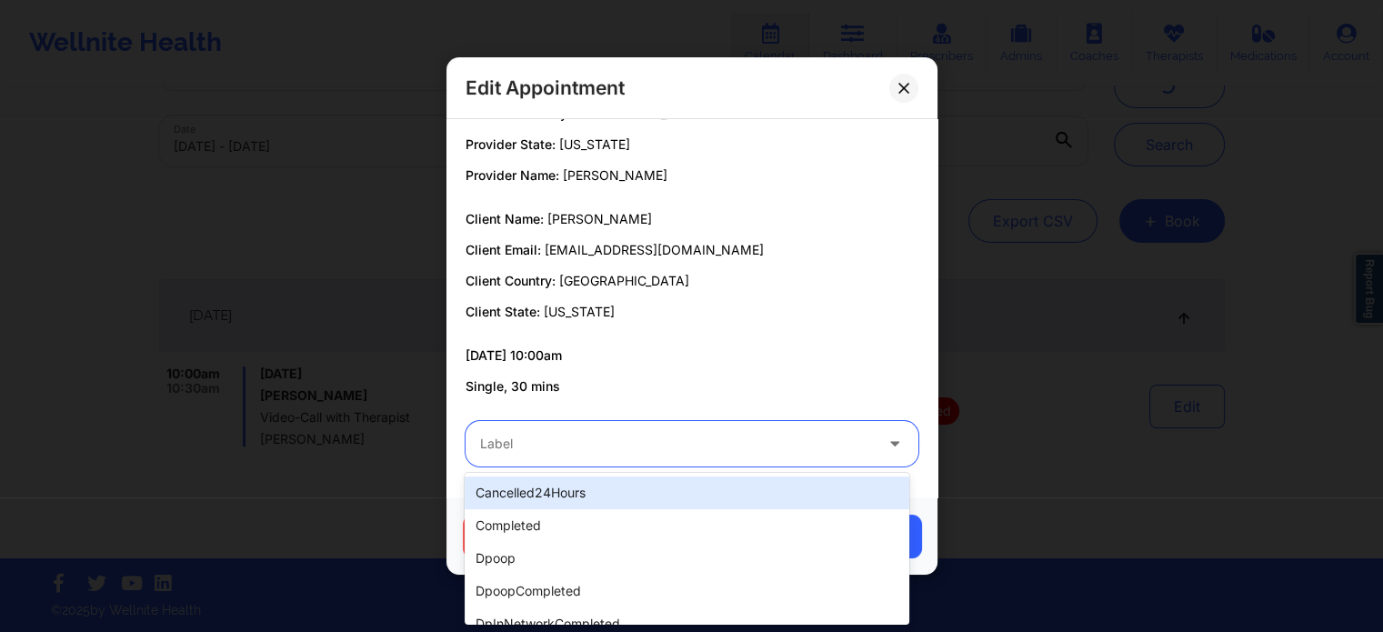
click at [571, 444] on div at bounding box center [676, 444] width 393 height 22
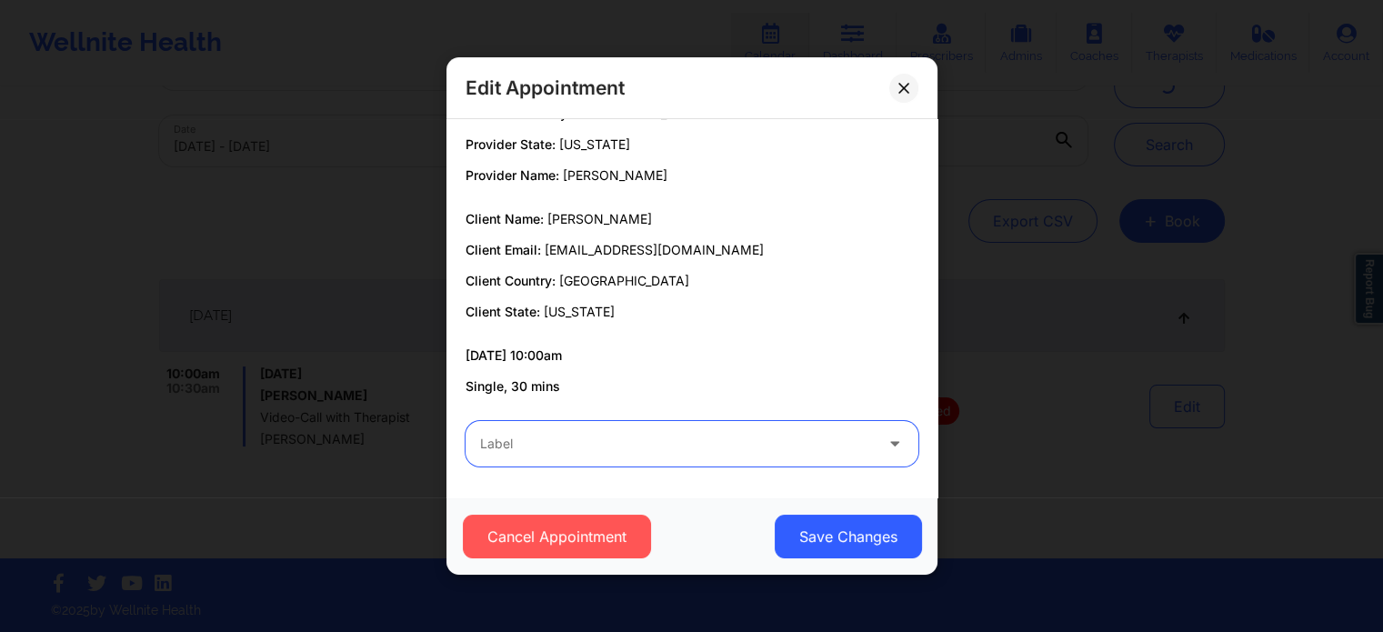
click at [1131, 328] on div "Edit Appointment Provider Country: [GEOGRAPHIC_DATA] Provider State: [US_STATE]…" at bounding box center [691, 316] width 1383 height 632
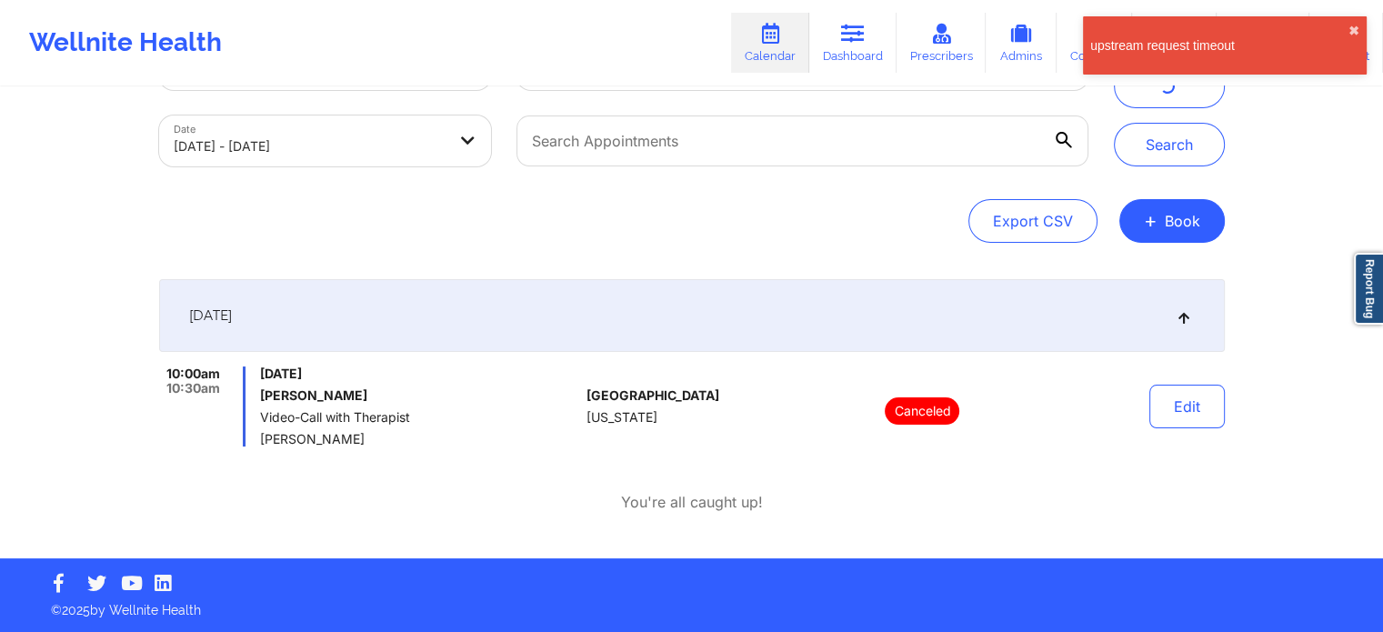
click at [764, 45] on link "Calendar" at bounding box center [770, 43] width 78 height 60
click at [844, 40] on icon at bounding box center [853, 34] width 24 height 20
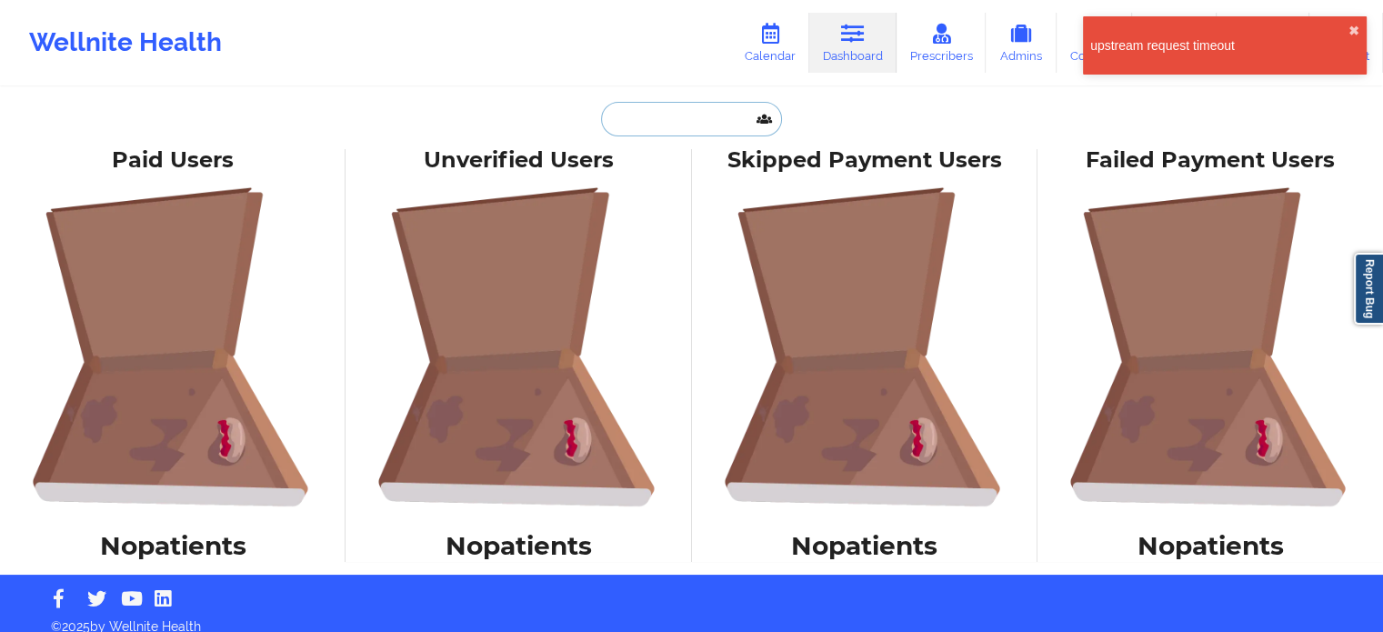
click at [680, 114] on input "text" at bounding box center [691, 119] width 180 height 35
paste input "[EMAIL_ADDRESS][DOMAIN_NAME]"
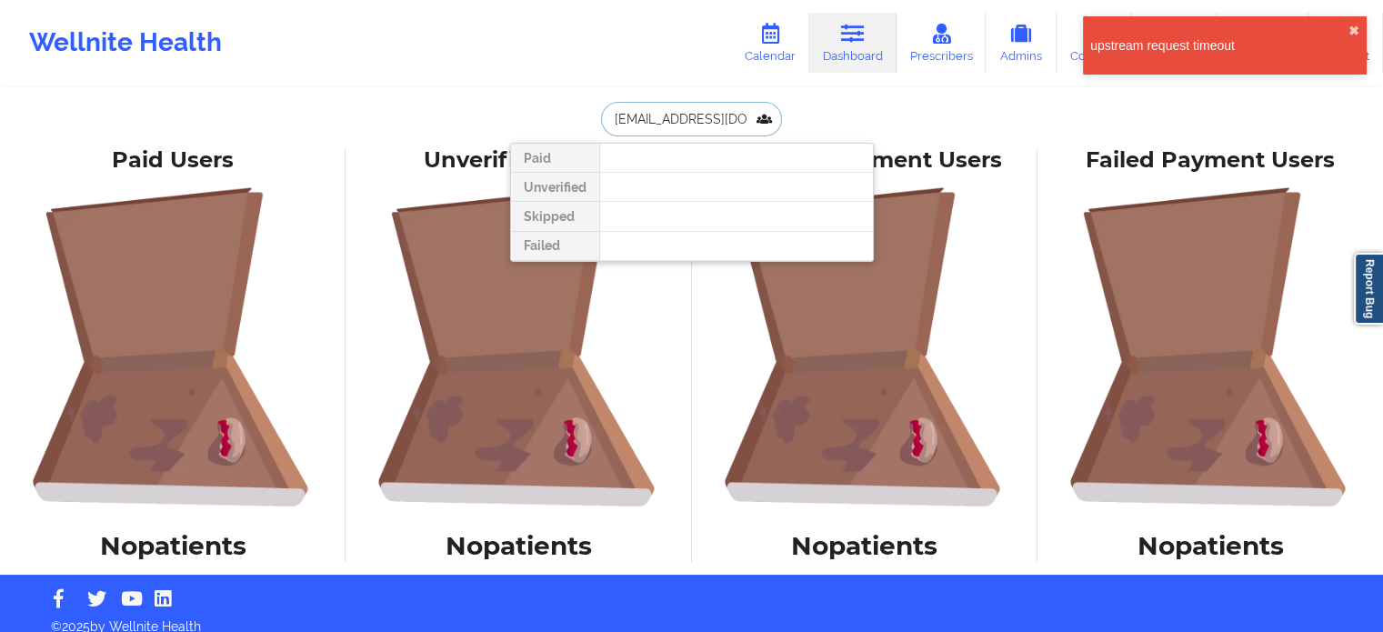
scroll to position [0, 46]
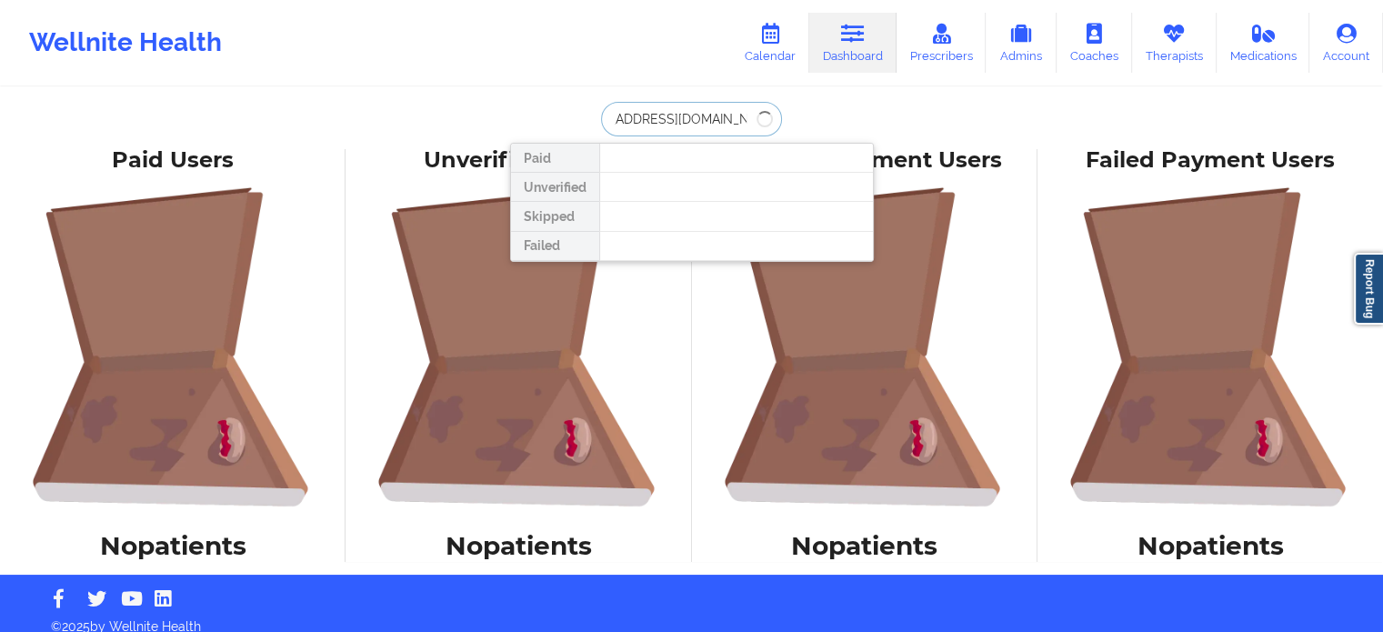
type input "[EMAIL_ADDRESS][DOMAIN_NAME]"
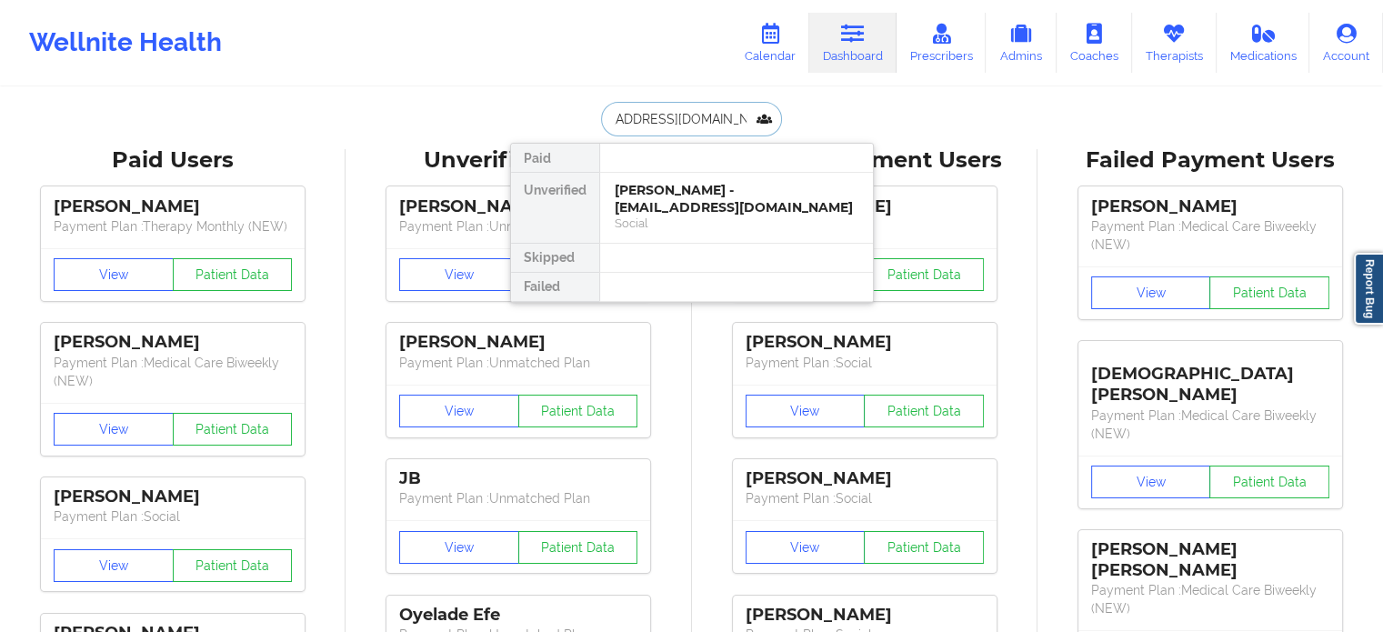
scroll to position [0, 0]
